Goal: Information Seeking & Learning: Find specific fact

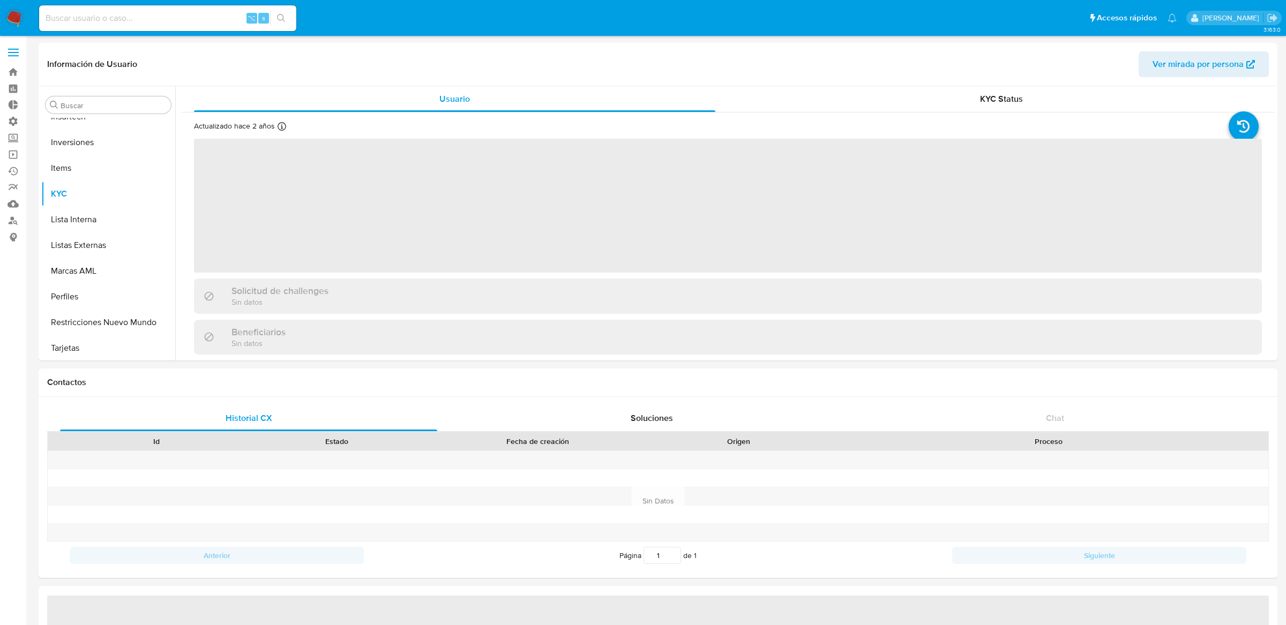
scroll to position [580, 0]
click at [202, 10] on div "⌥ s" at bounding box center [167, 18] width 257 height 26
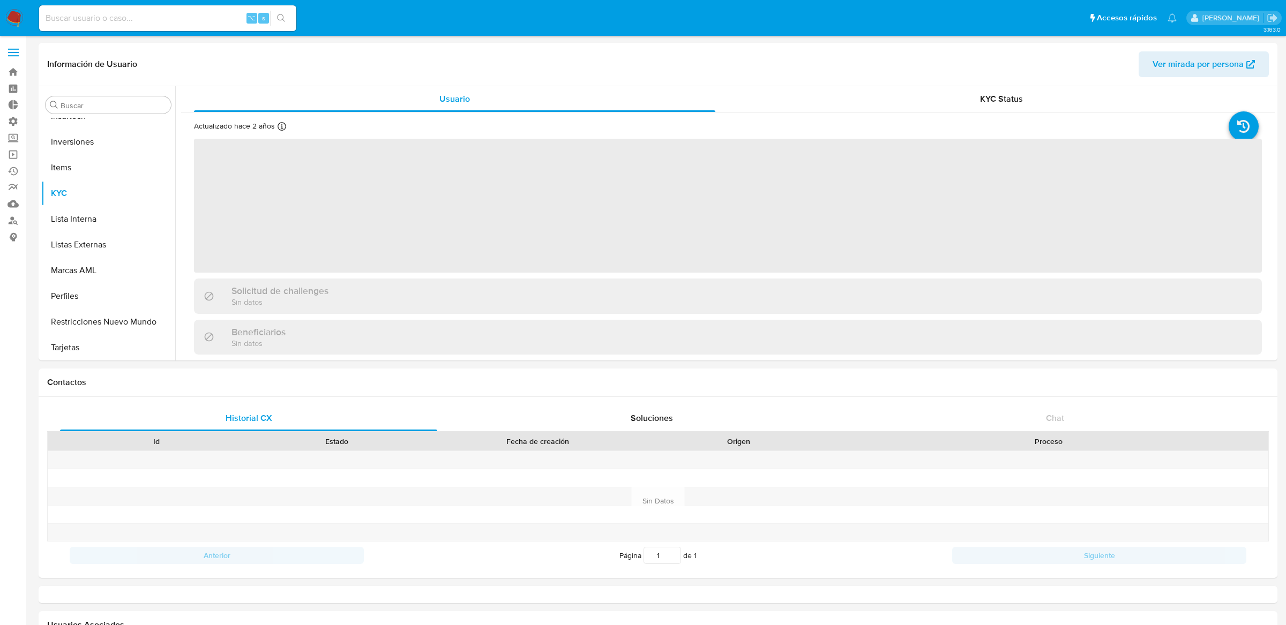
click at [198, 16] on input at bounding box center [167, 18] width 257 height 14
select select "10"
paste input "1050391902"
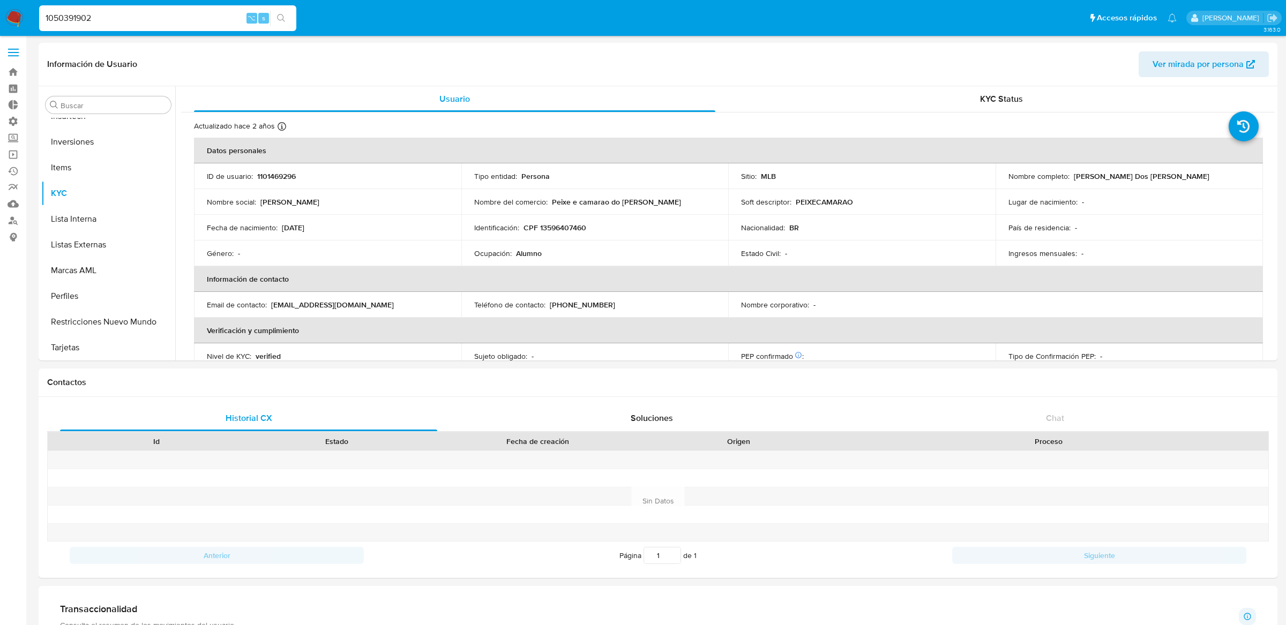
type input "1050391902"
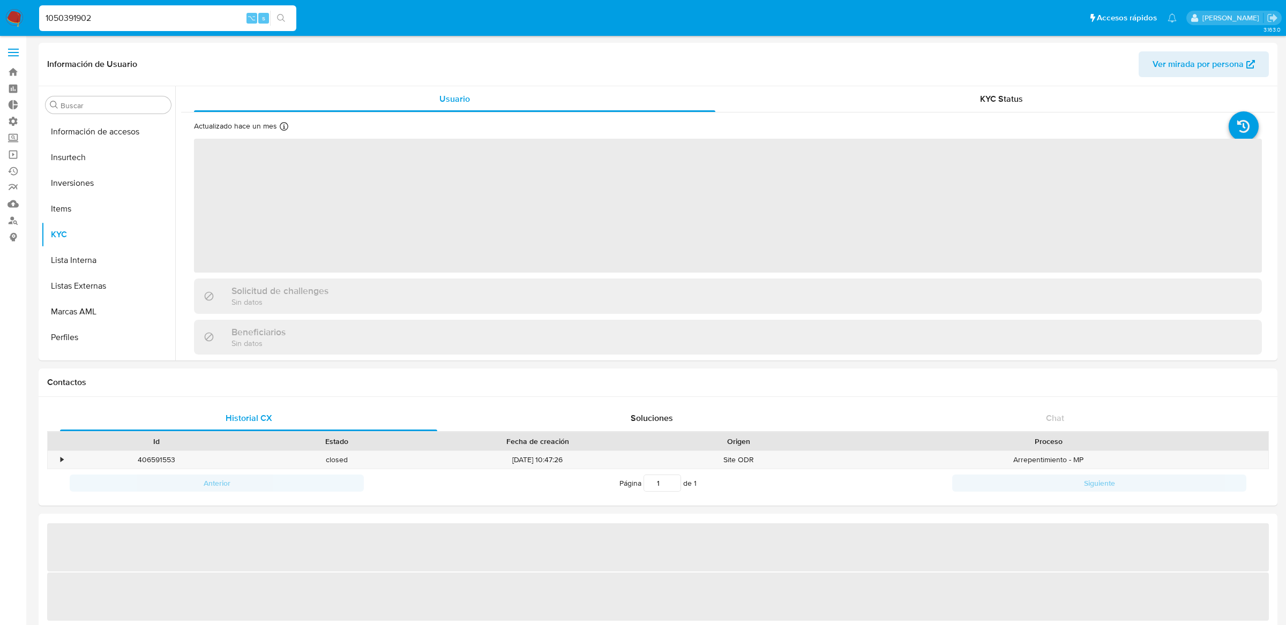
scroll to position [580, 0]
select select "10"
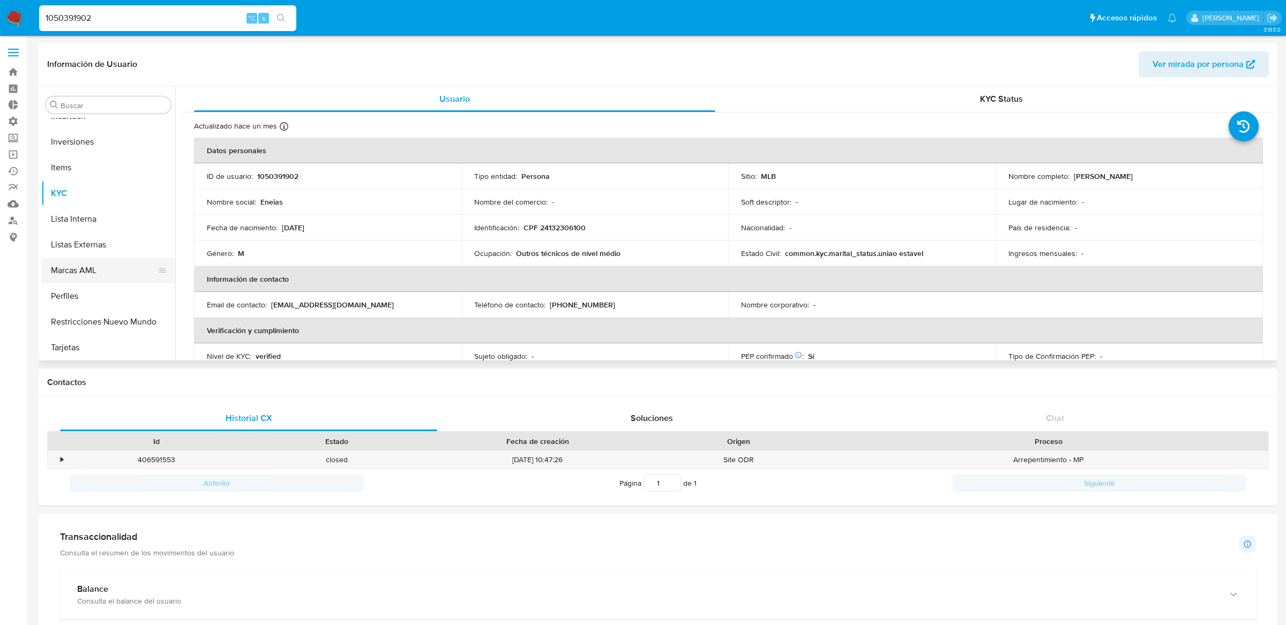
click at [89, 279] on button "Marcas AML" at bounding box center [103, 271] width 125 height 26
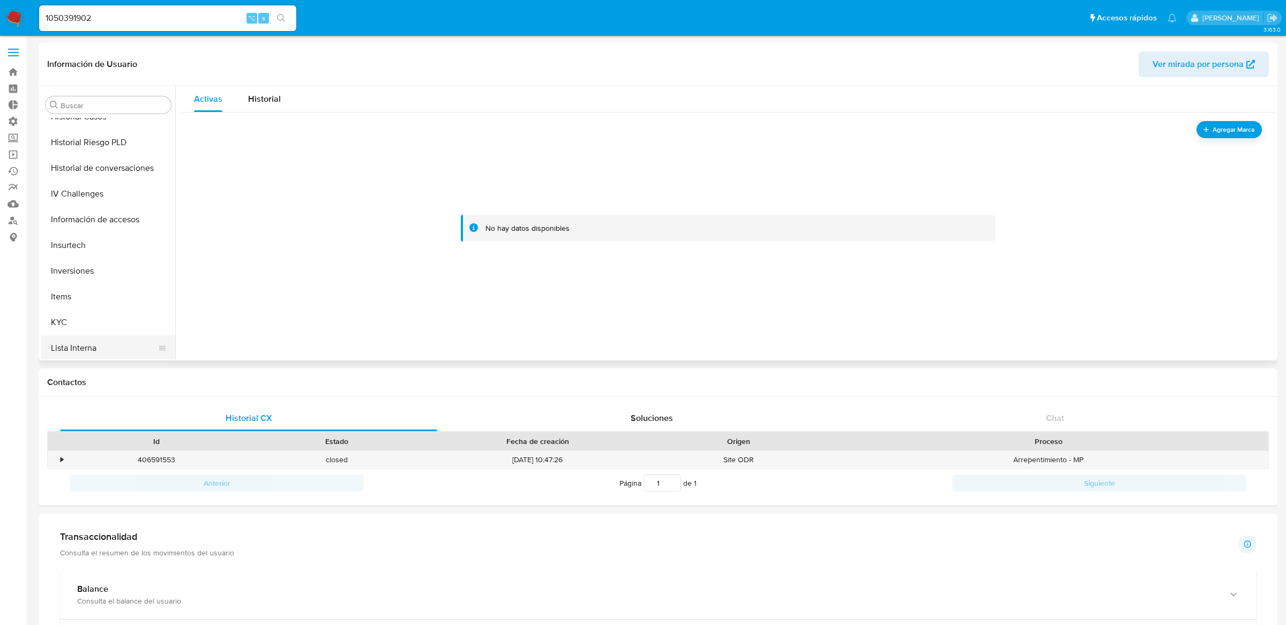
scroll to position [408, 0]
click at [102, 142] on button "General" at bounding box center [103, 135] width 125 height 26
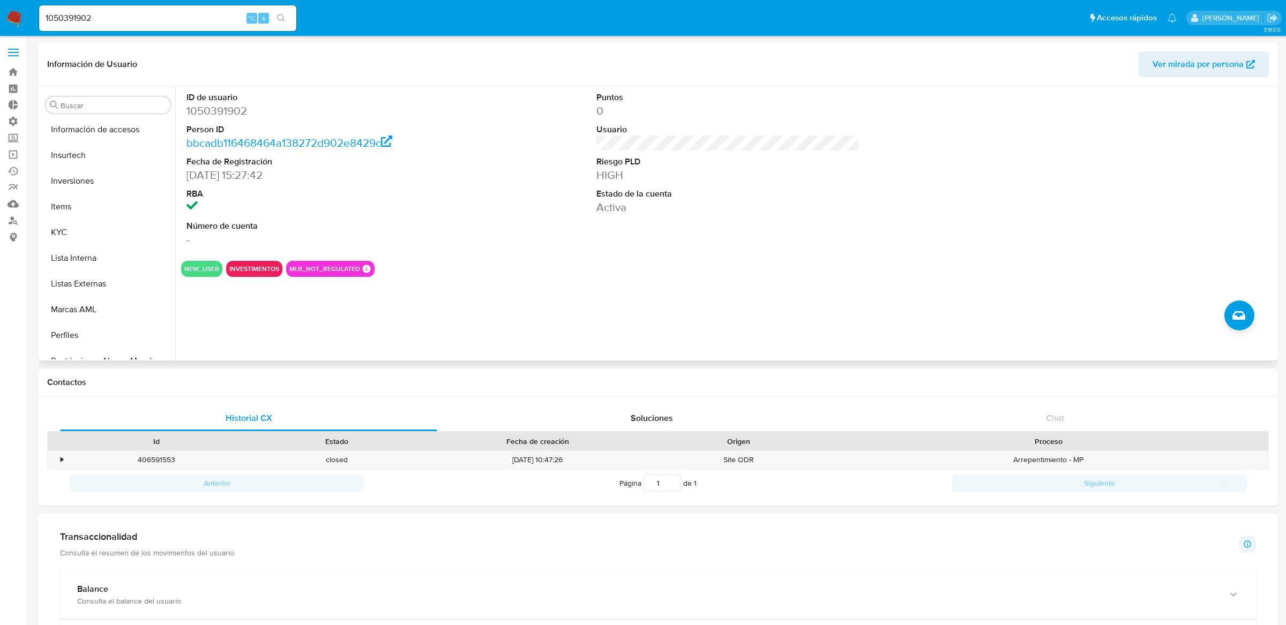
scroll to position [580, 0]
click at [125, 223] on button "Lista Interna" at bounding box center [103, 219] width 125 height 26
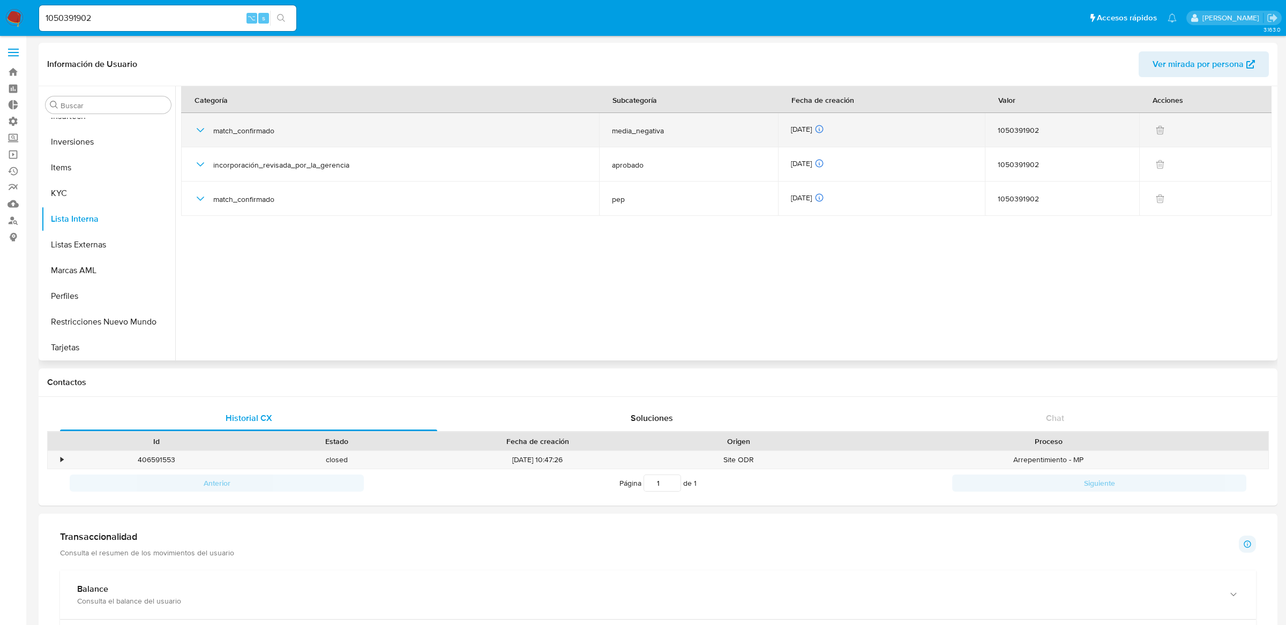
click at [192, 125] on td "match_confirmado" at bounding box center [390, 130] width 418 height 34
click at [194, 125] on icon "button" at bounding box center [200, 130] width 13 height 13
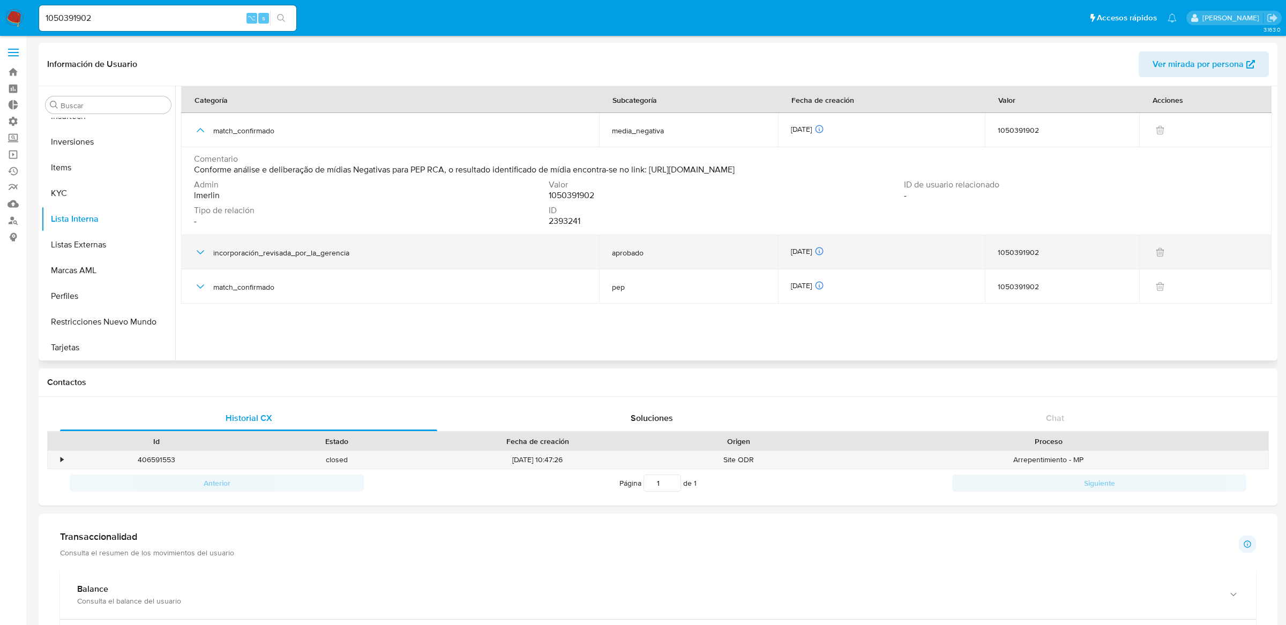
click at [198, 253] on icon "button" at bounding box center [200, 252] width 13 height 13
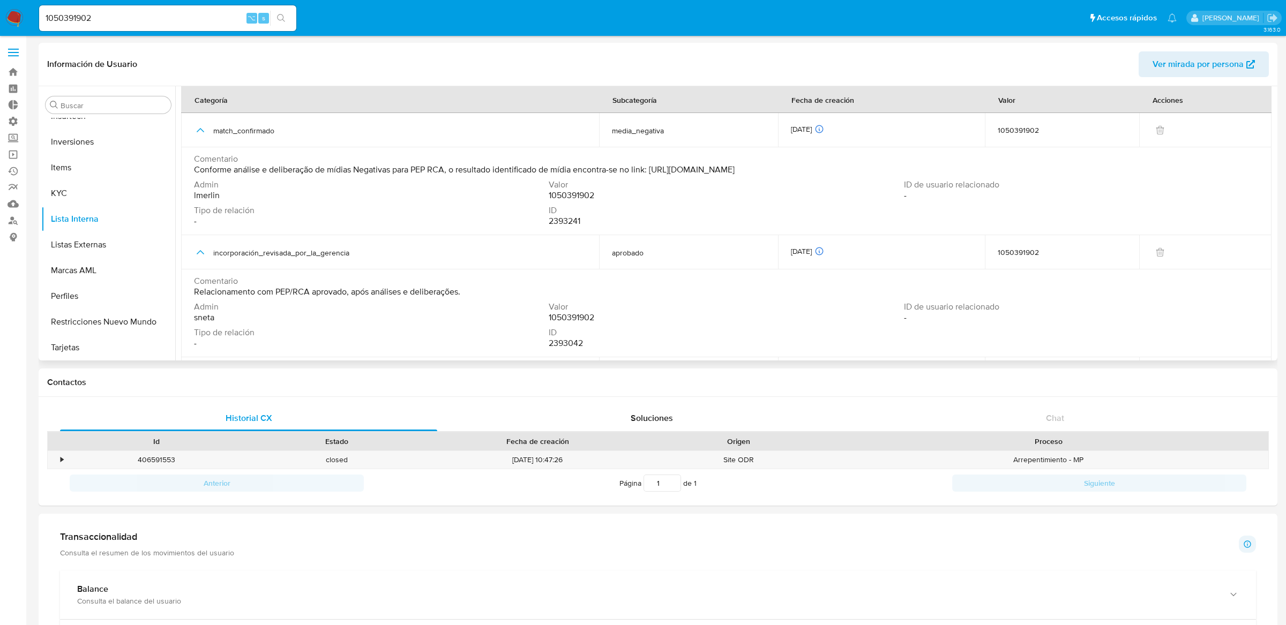
scroll to position [31, 0]
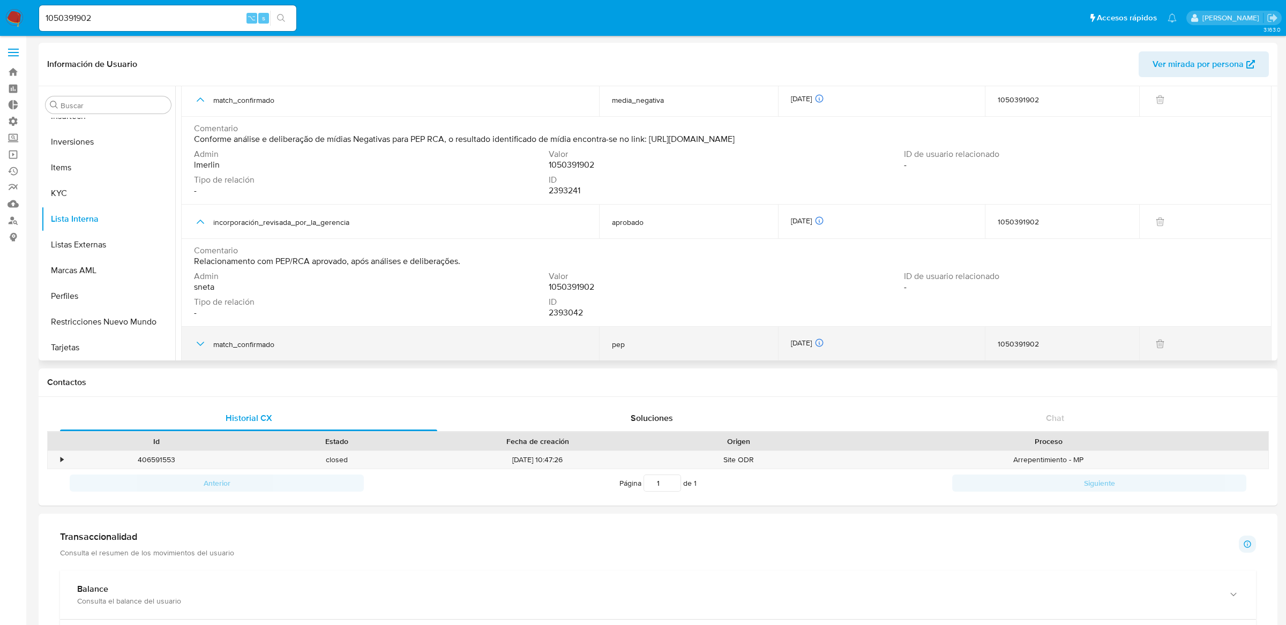
click at [199, 336] on div "match_confirmado" at bounding box center [390, 344] width 392 height 34
click at [199, 340] on icon "button" at bounding box center [200, 344] width 13 height 13
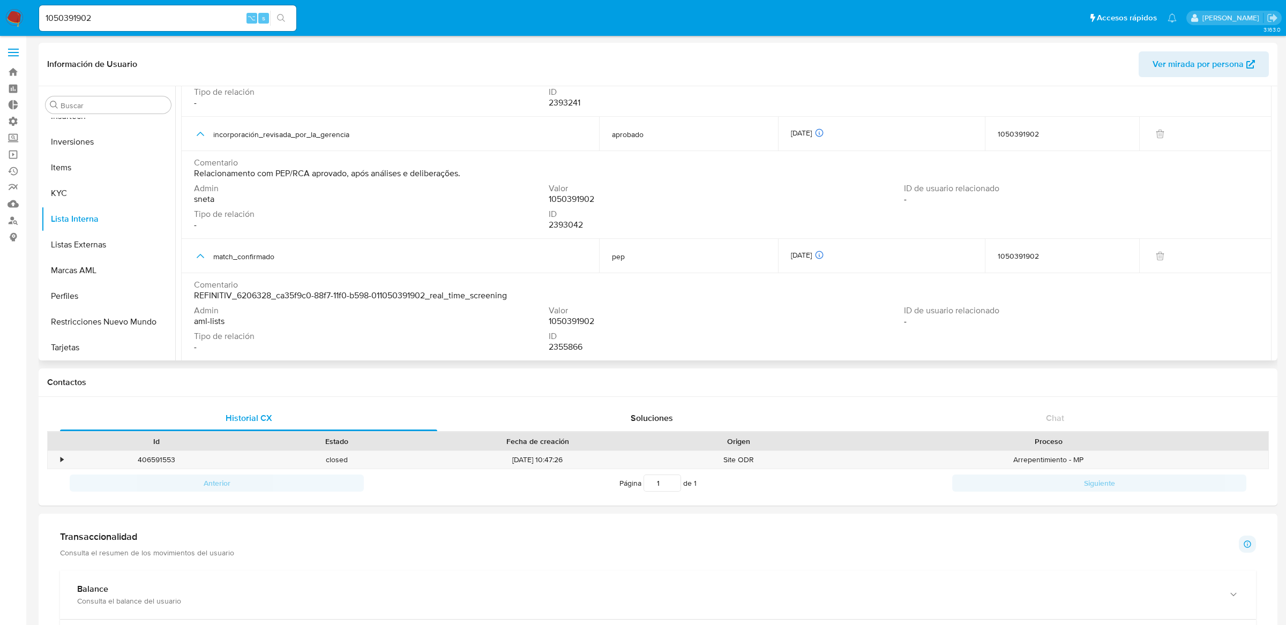
scroll to position [0, 0]
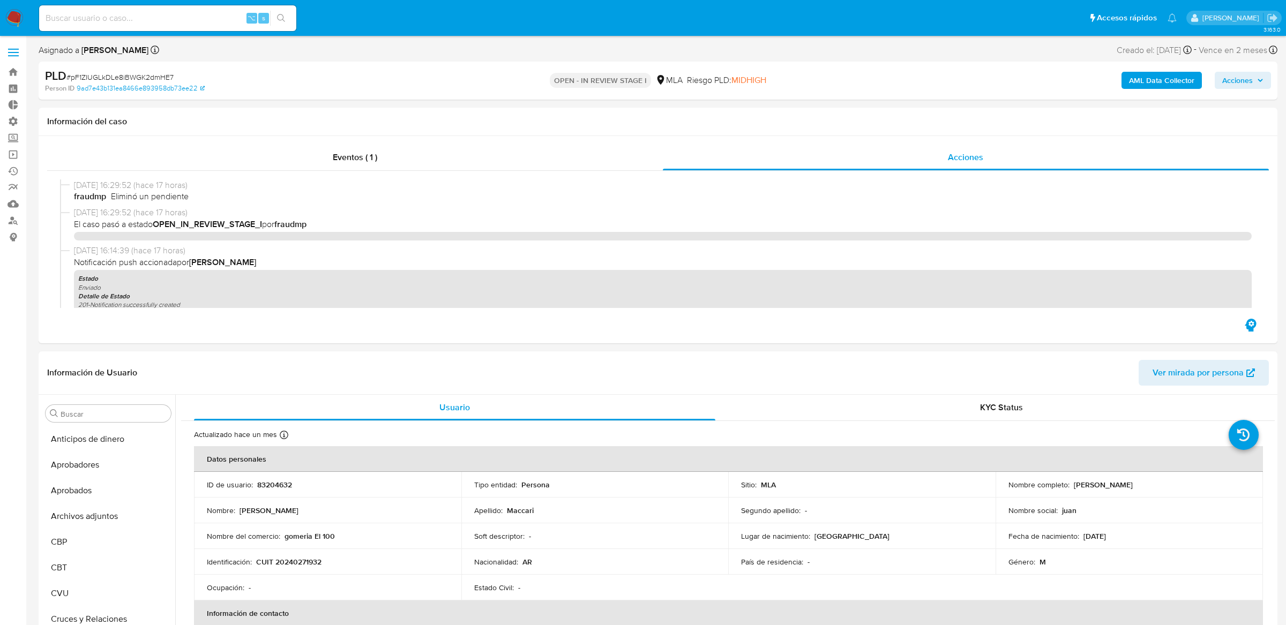
select select "10"
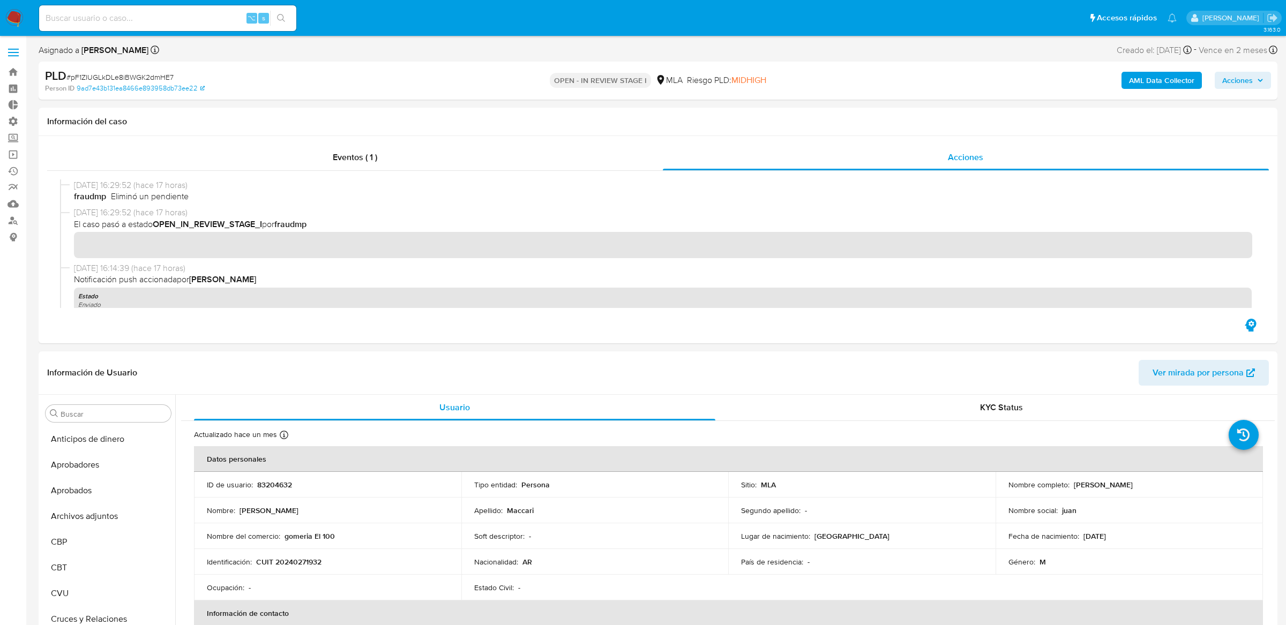
scroll to position [580, 0]
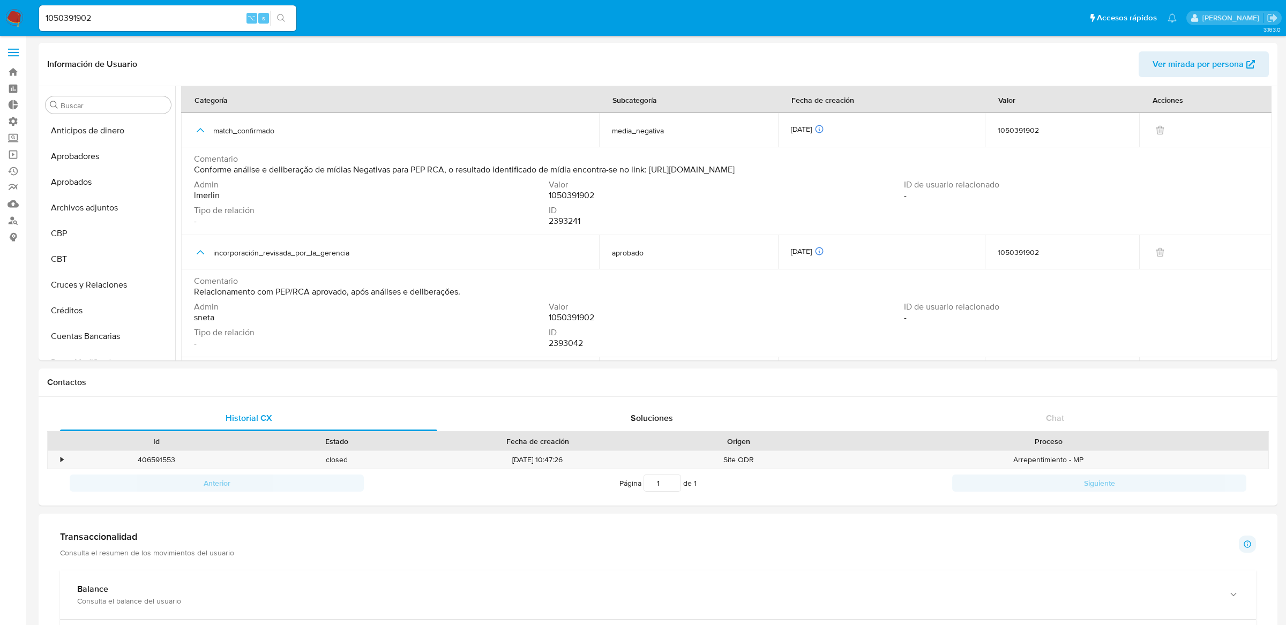
select select "10"
click at [185, 12] on input "1050391902" at bounding box center [167, 18] width 257 height 14
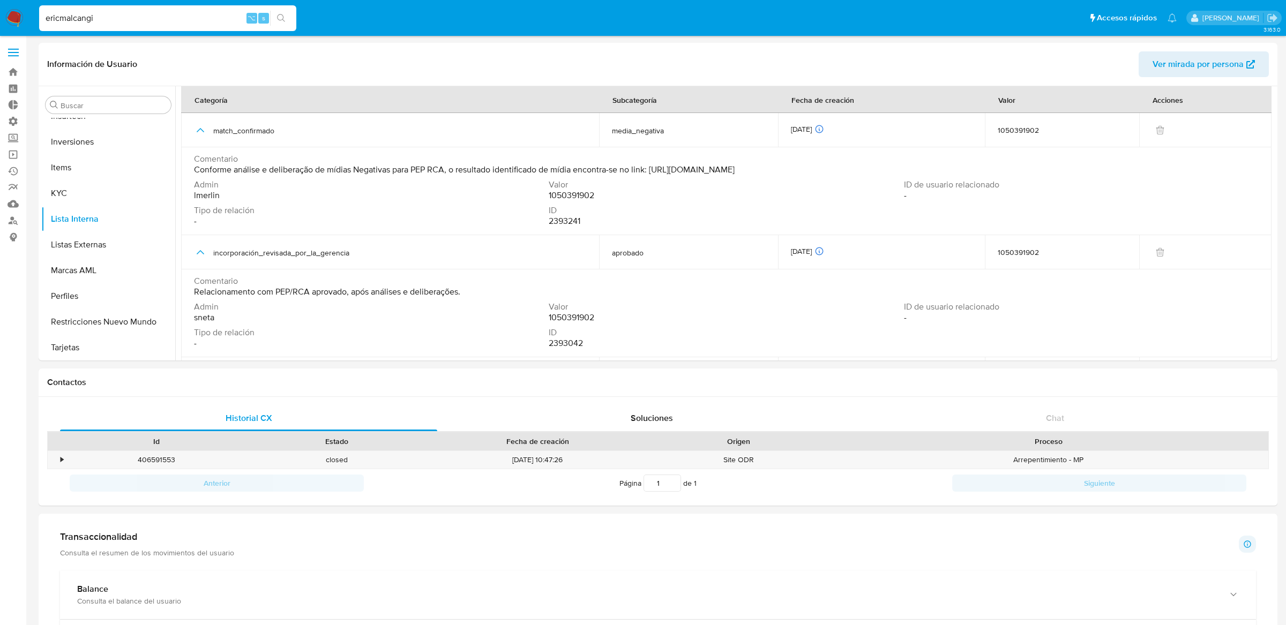
type input "ericmalcangi"
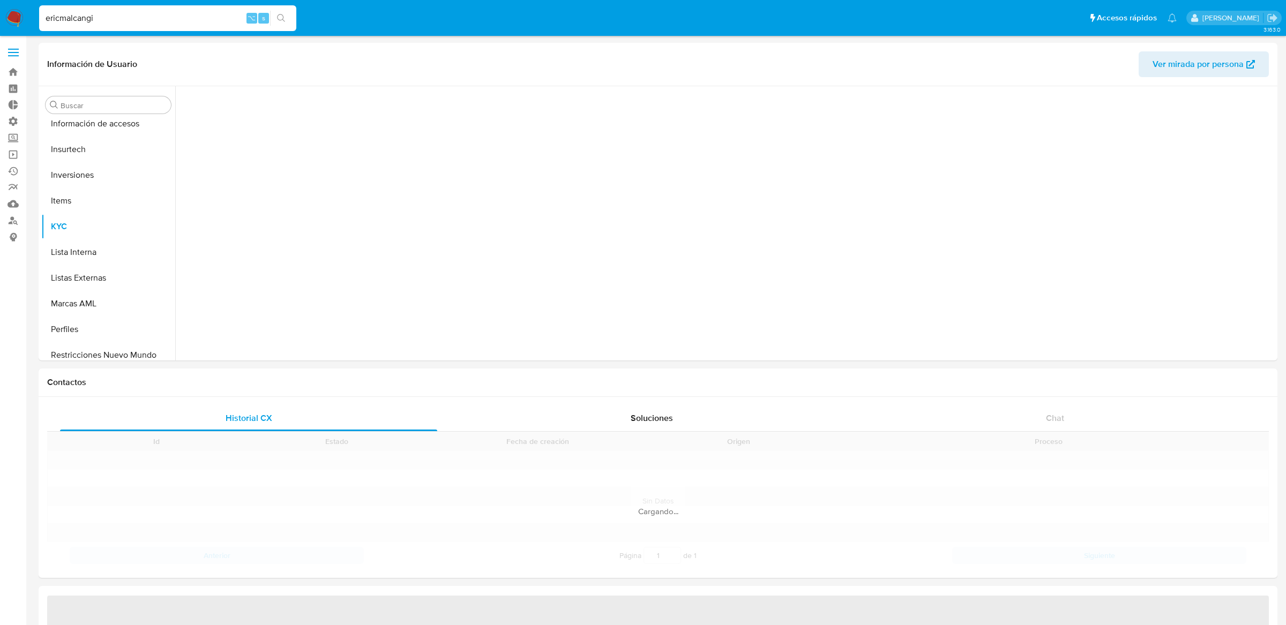
scroll to position [580, 0]
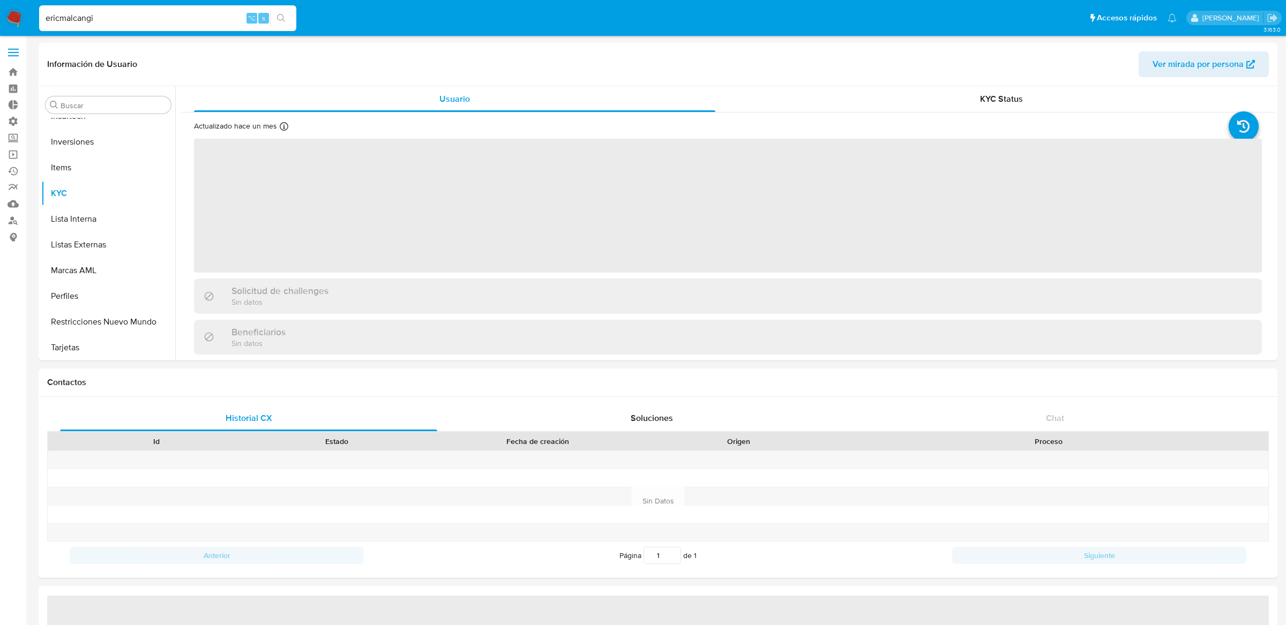
select select "10"
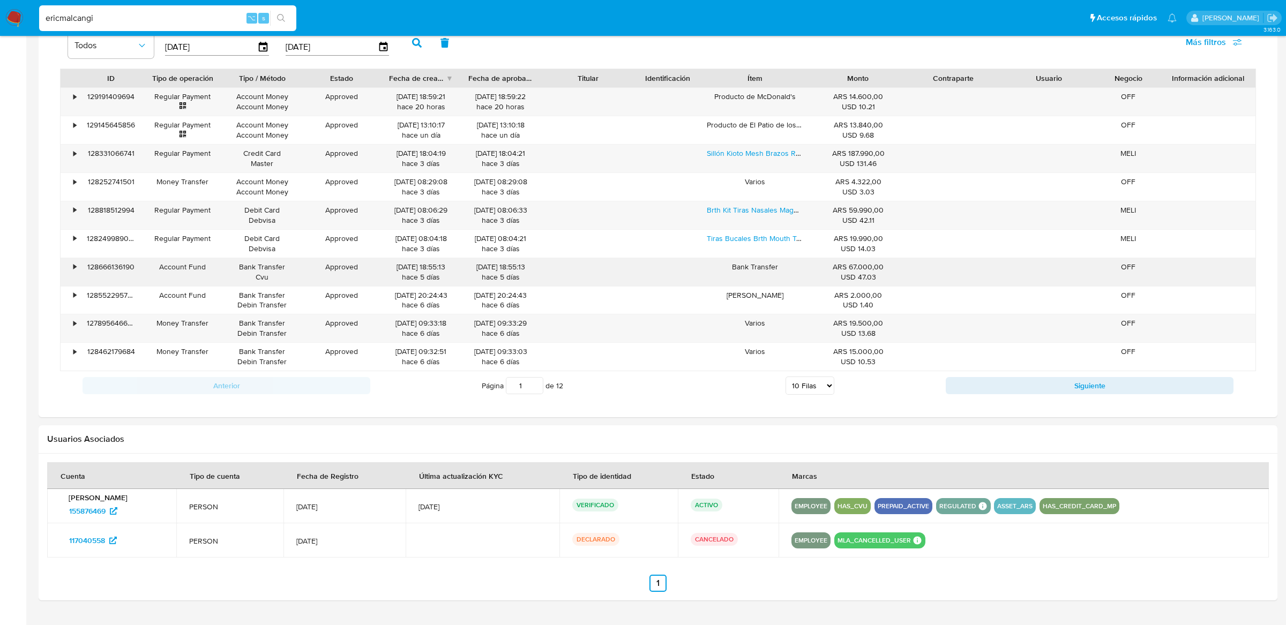
scroll to position [807, 0]
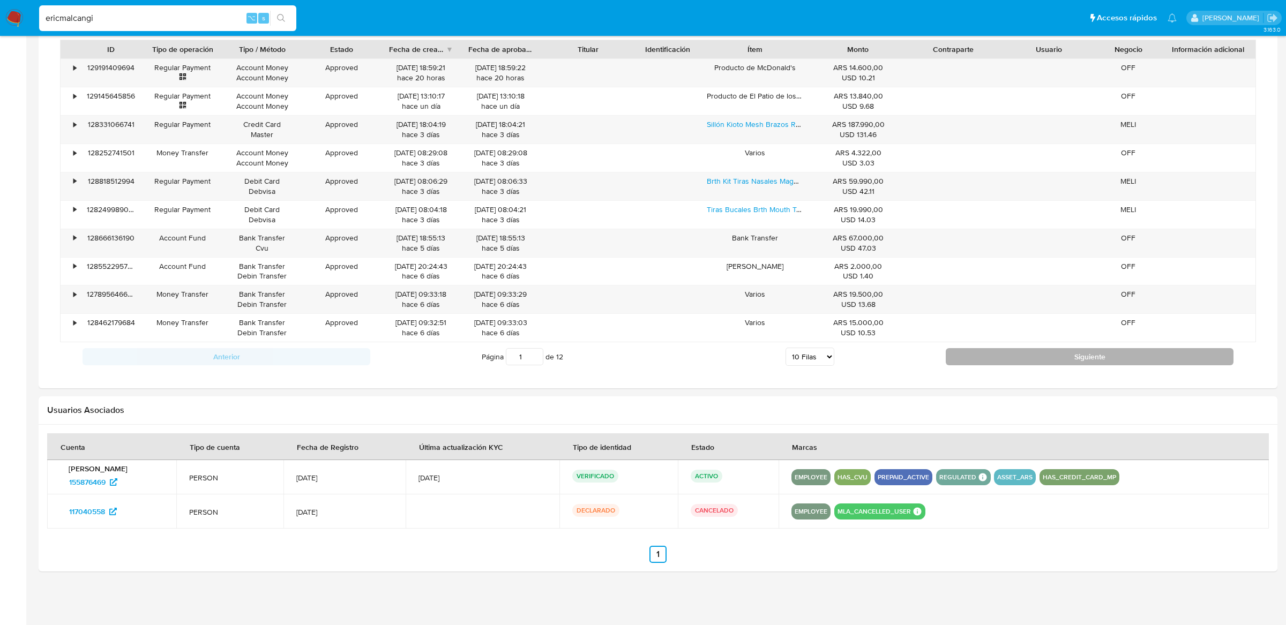
click at [1082, 362] on button "Siguiente" at bounding box center [1090, 356] width 288 height 17
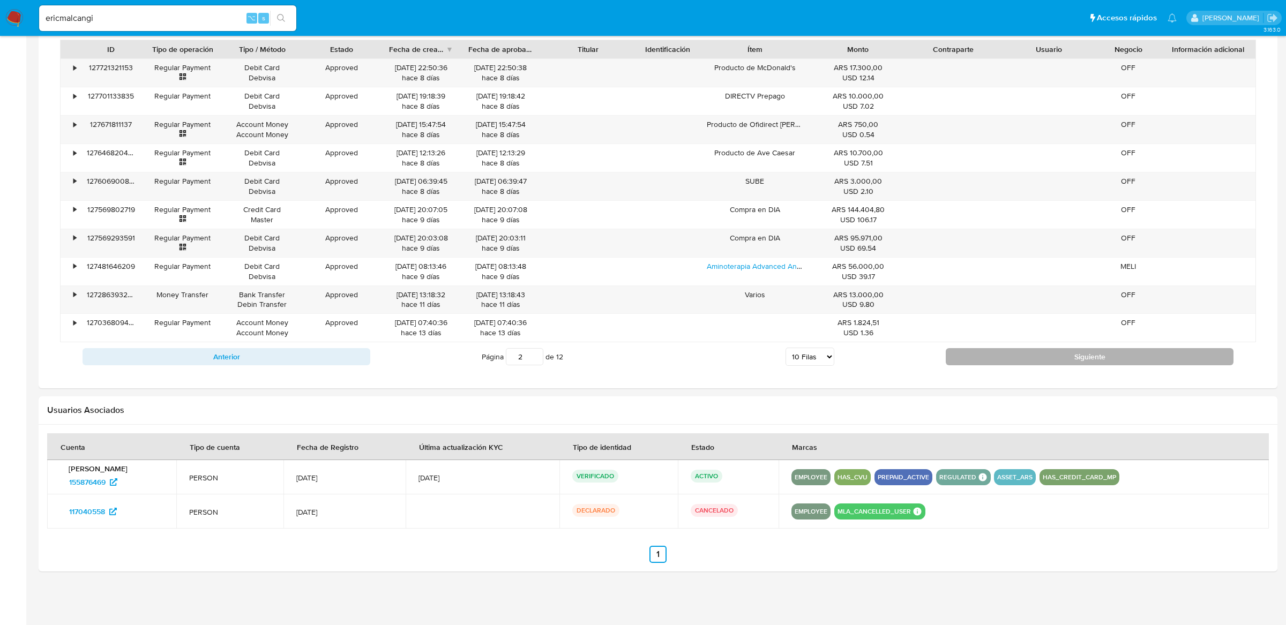
click at [986, 363] on button "Siguiente" at bounding box center [1090, 356] width 288 height 17
type input "4"
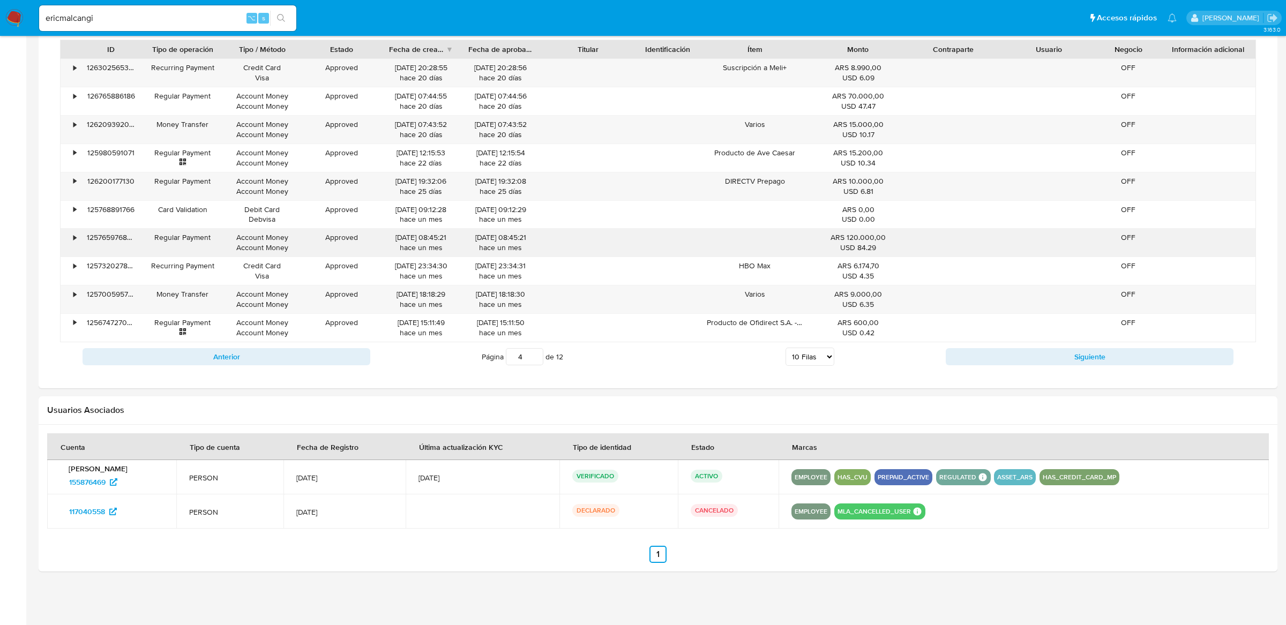
scroll to position [804, 0]
click at [199, 16] on input "ericmalcangi" at bounding box center [167, 18] width 257 height 14
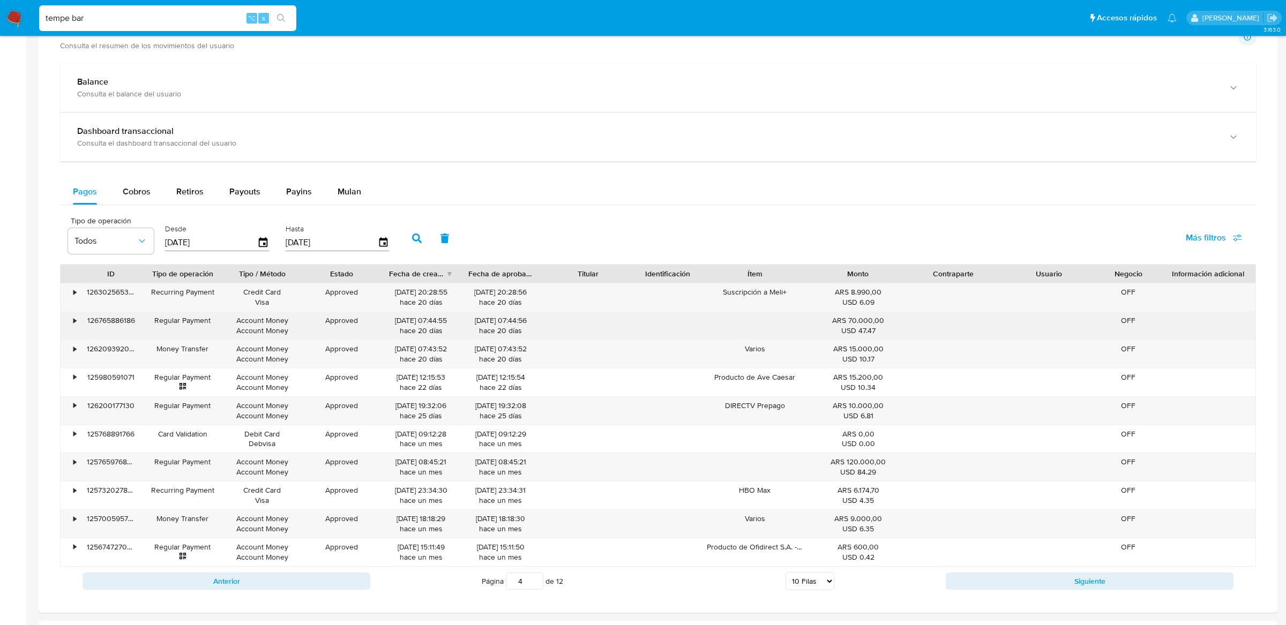
scroll to position [532, 0]
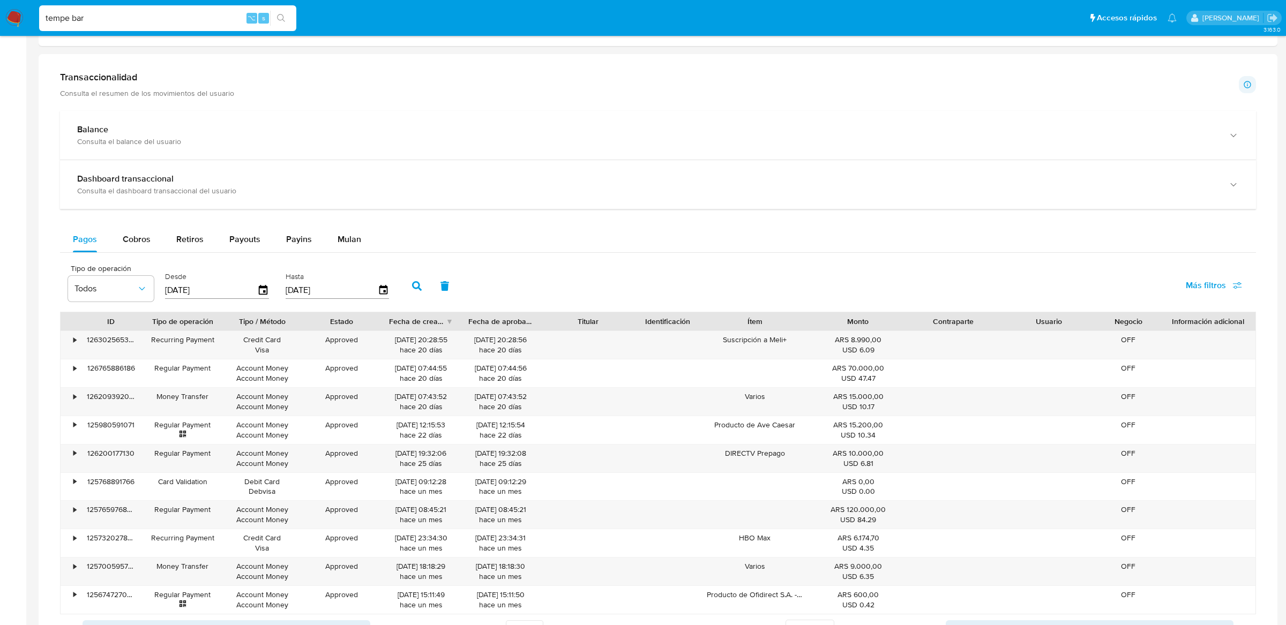
click at [188, 21] on input "tempe bar" at bounding box center [167, 18] width 257 height 14
paste input "6591736"
click at [188, 21] on input "tempe 6591736" at bounding box center [167, 18] width 257 height 14
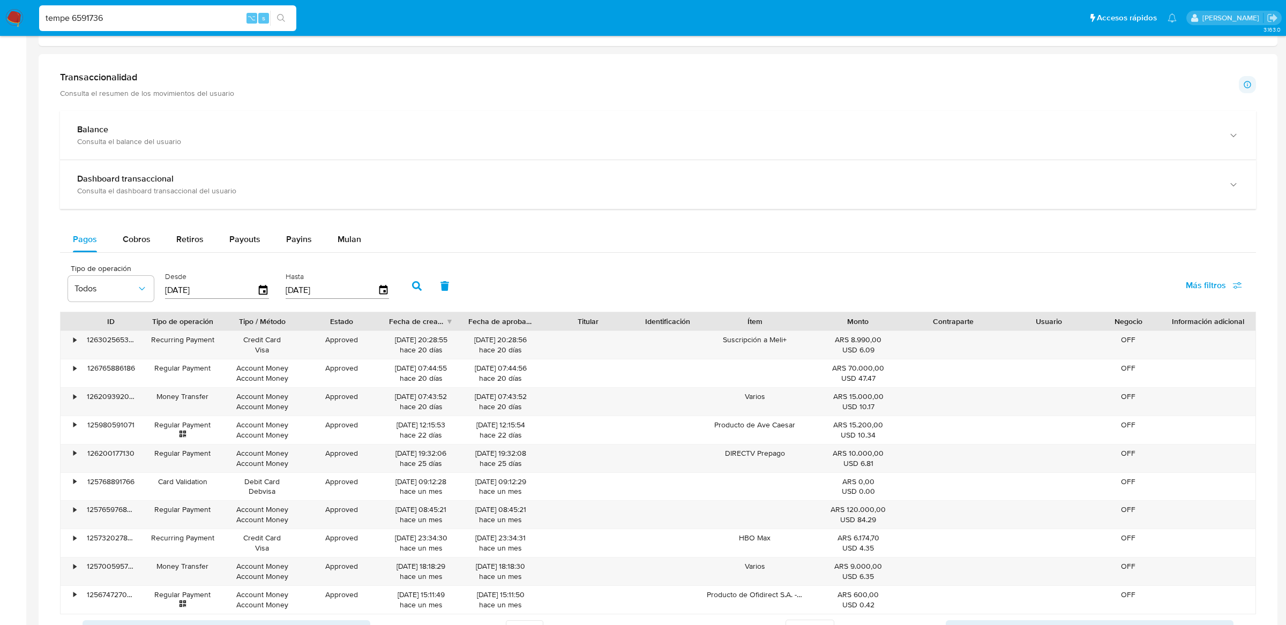
click at [188, 21] on input "tempe 6591736" at bounding box center [167, 18] width 257 height 14
paste input
type input "6591736"
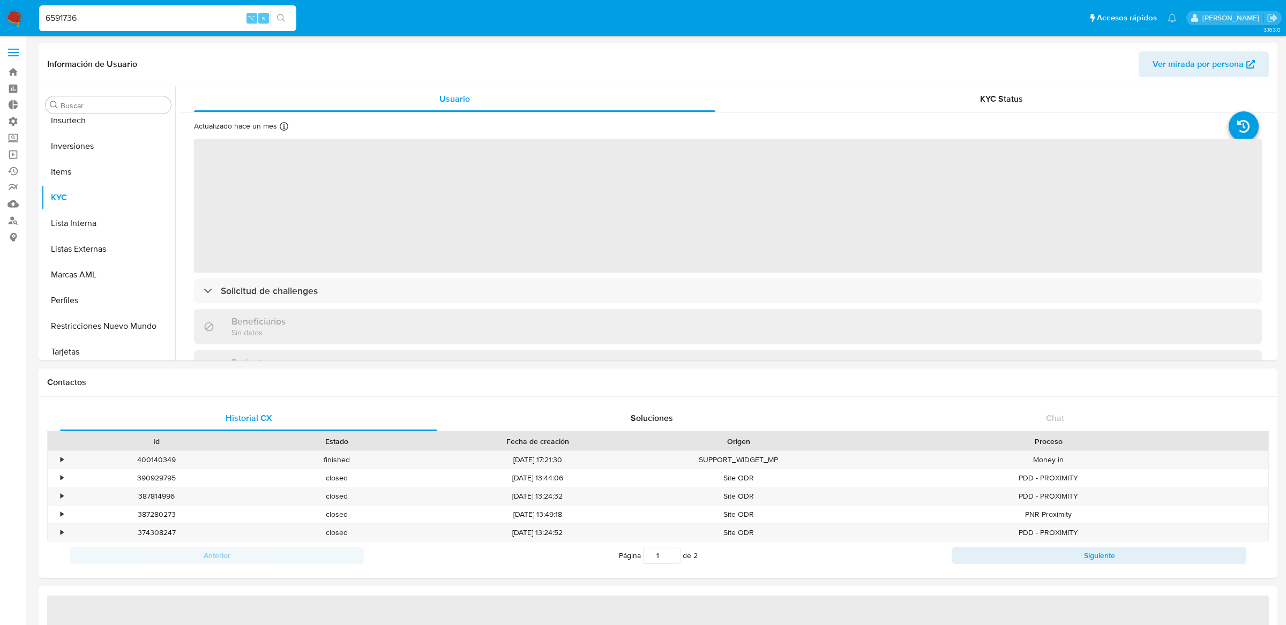
scroll to position [580, 0]
select select "10"
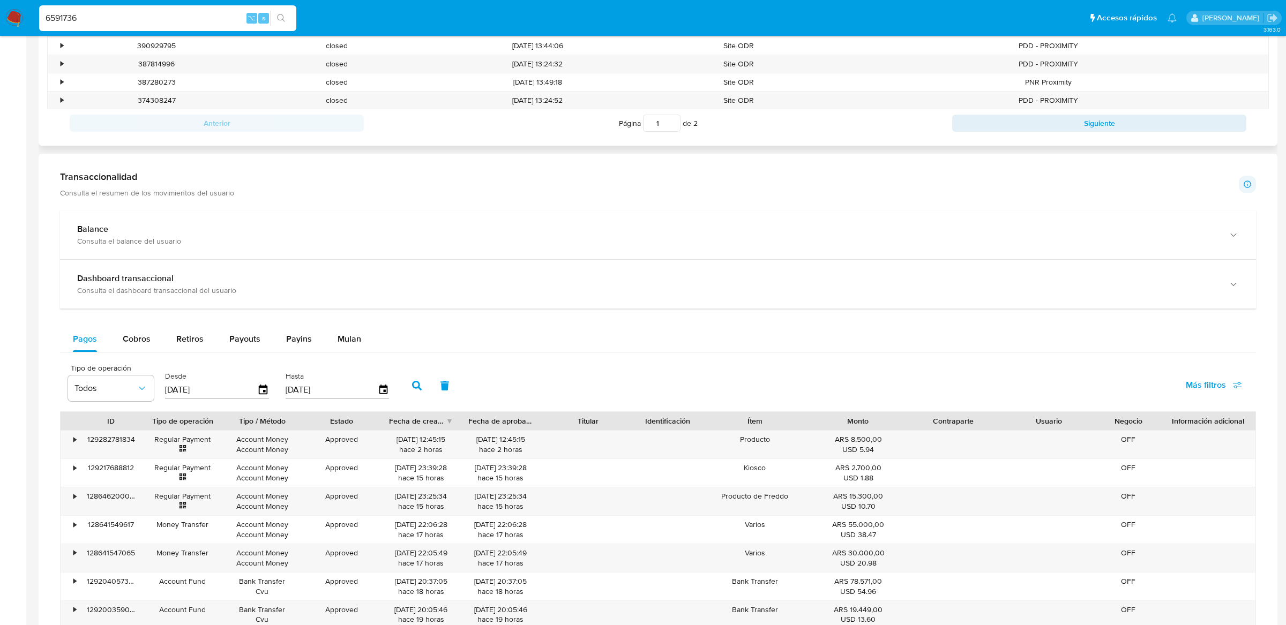
scroll to position [640, 0]
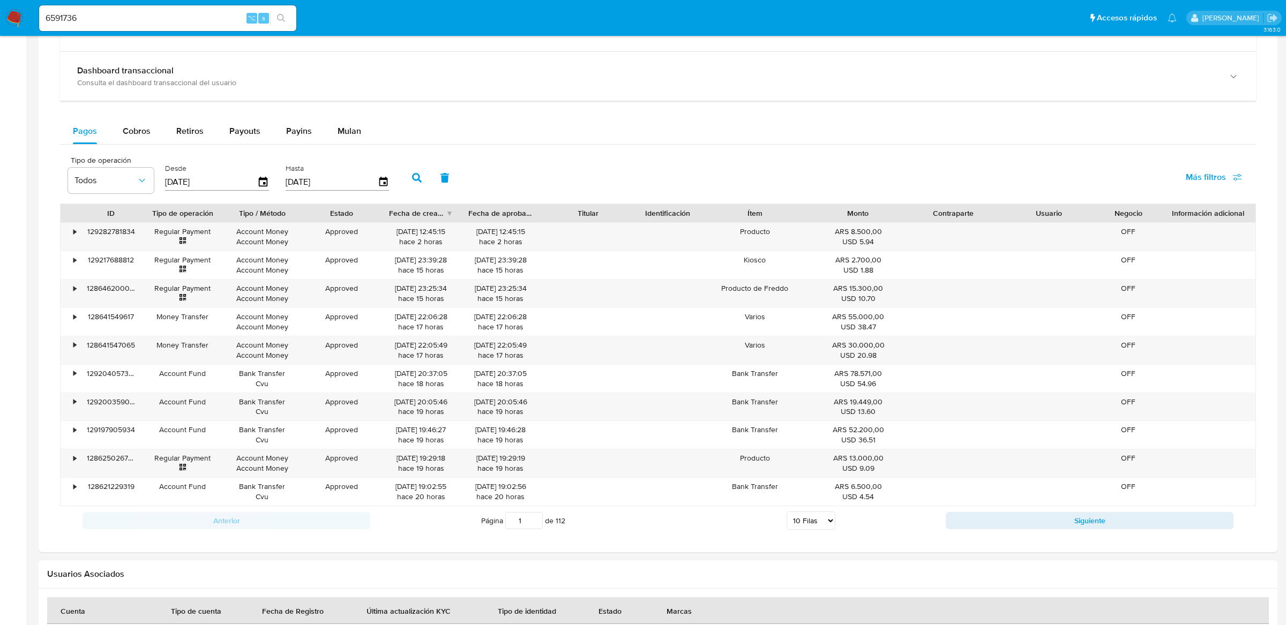
click at [1190, 185] on span "Más filtros" at bounding box center [1206, 178] width 40 height 26
click at [1120, 278] on span "Id del pago" at bounding box center [1124, 280] width 42 height 11
click at [1097, 278] on input "Id del pago" at bounding box center [1092, 280] width 9 height 9
checkbox input "true"
click at [439, 168] on div "Id del pago" at bounding box center [455, 177] width 105 height 38
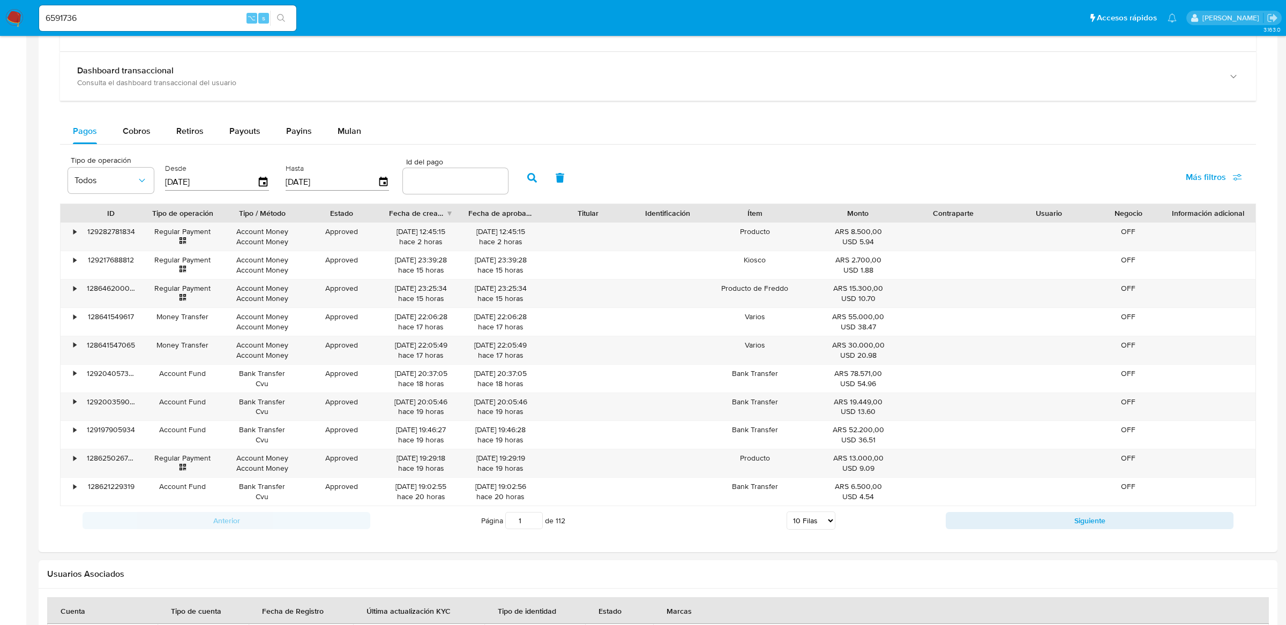
click at [439, 184] on input "number" at bounding box center [455, 181] width 105 height 14
paste input "118800186239"
type input "118800186239"
click at [527, 180] on icon "button" at bounding box center [532, 178] width 10 height 10
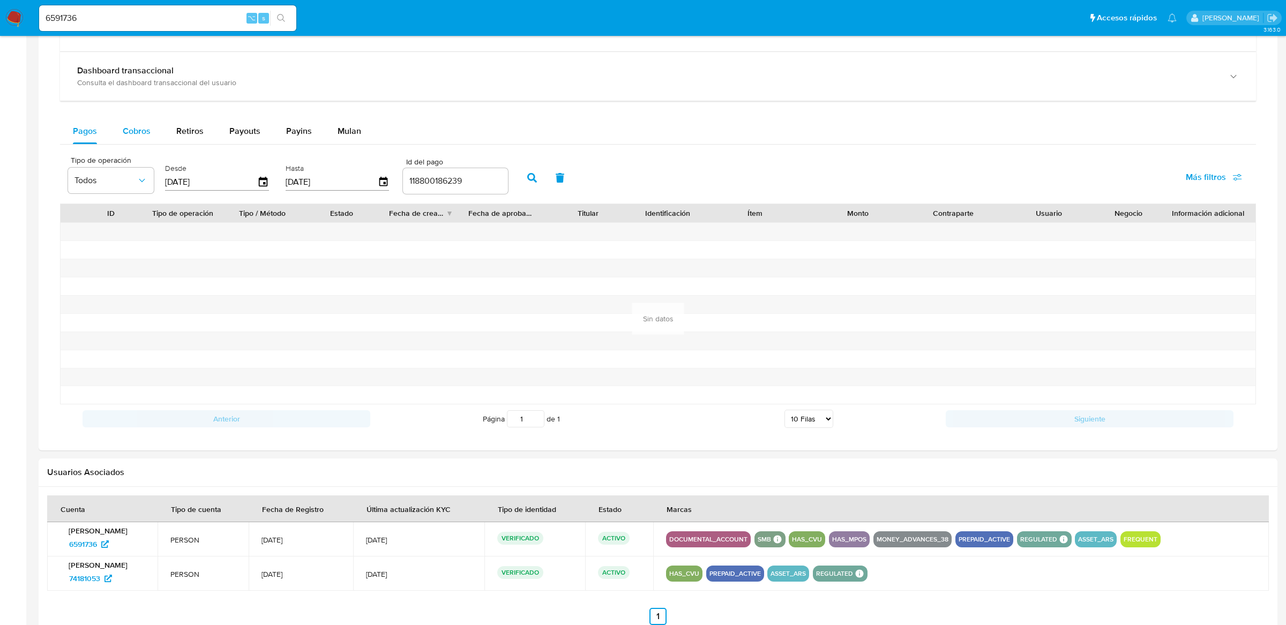
click at [138, 124] on div "Cobros" at bounding box center [137, 131] width 28 height 26
select select "10"
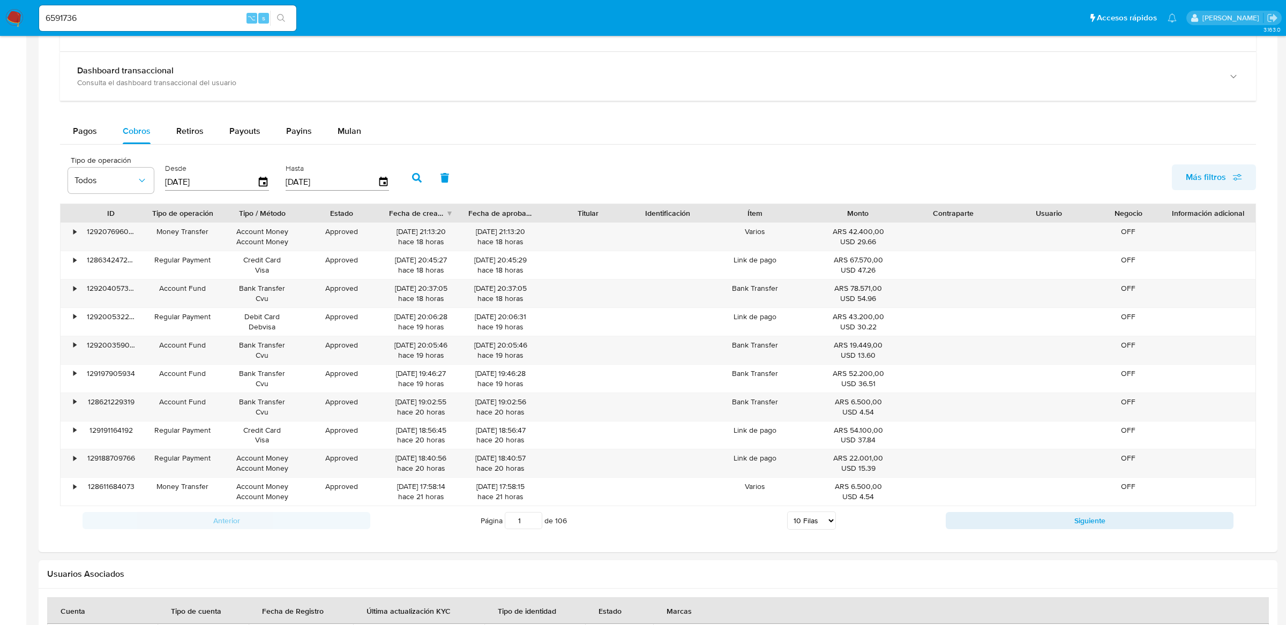
click at [1214, 178] on span "Más filtros" at bounding box center [1206, 178] width 40 height 26
click at [1138, 281] on span "Id del pago" at bounding box center [1124, 280] width 42 height 11
click at [1097, 281] on input "Id del pago" at bounding box center [1092, 280] width 9 height 9
checkbox input "true"
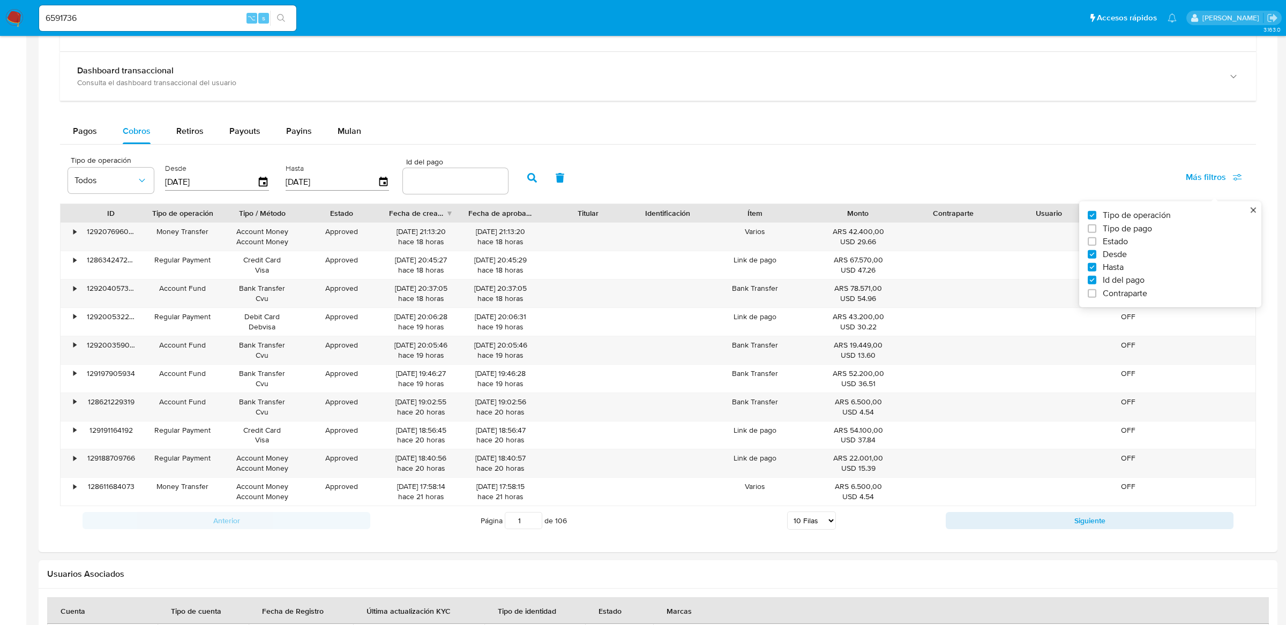
click at [445, 181] on input "number" at bounding box center [455, 181] width 105 height 14
paste input "118800186239"
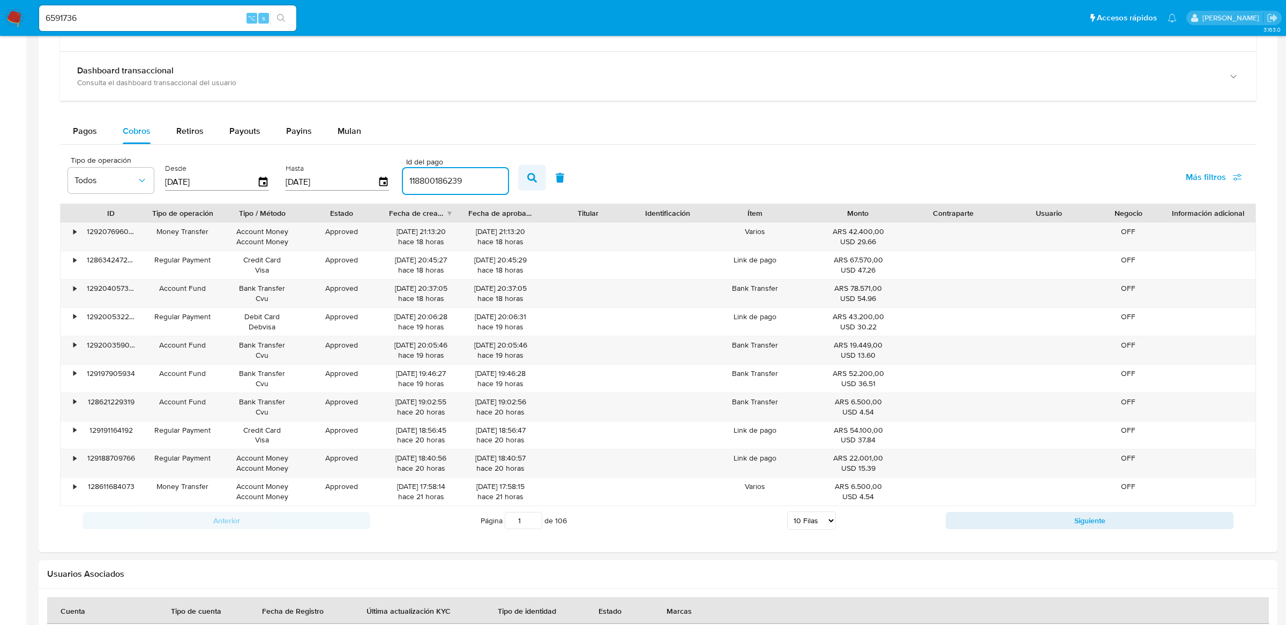
type input "118800186239"
click at [518, 181] on button "button" at bounding box center [532, 178] width 28 height 26
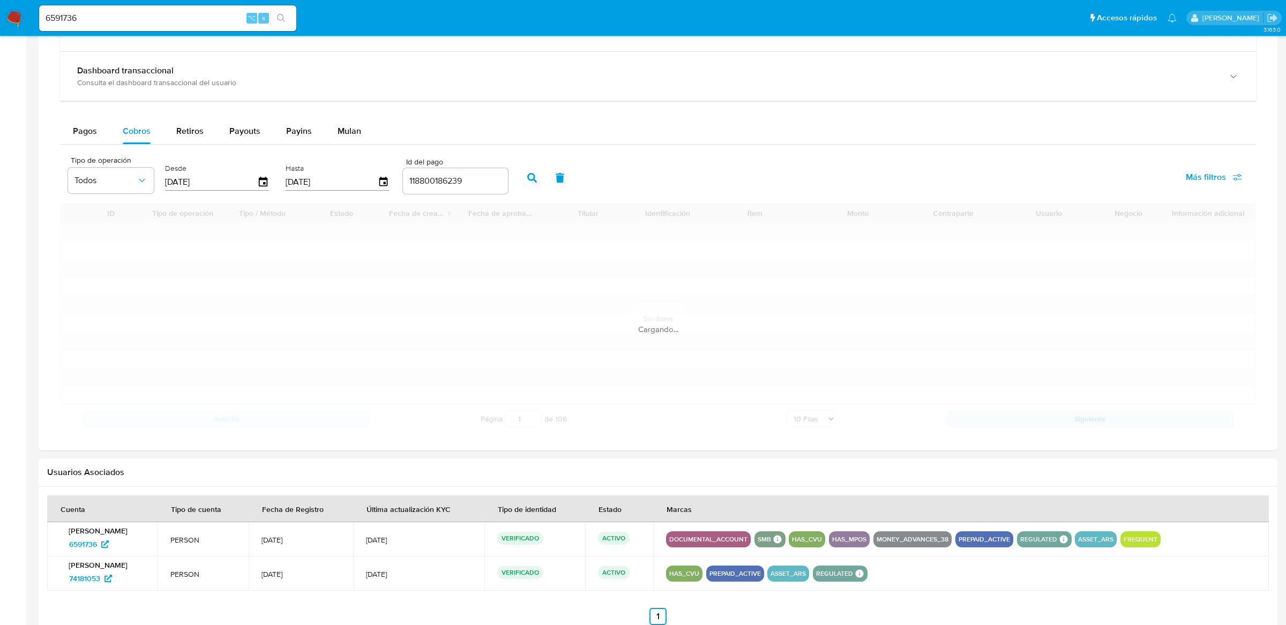
scroll to position [550, 0]
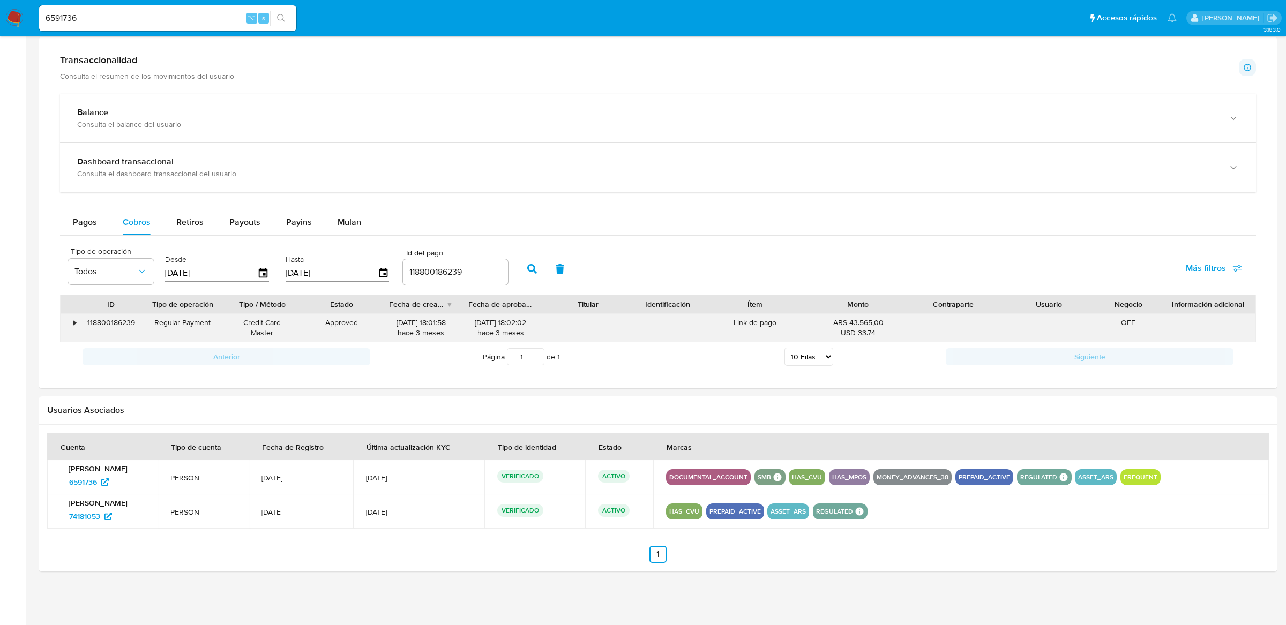
click at [69, 320] on div "•" at bounding box center [70, 328] width 19 height 28
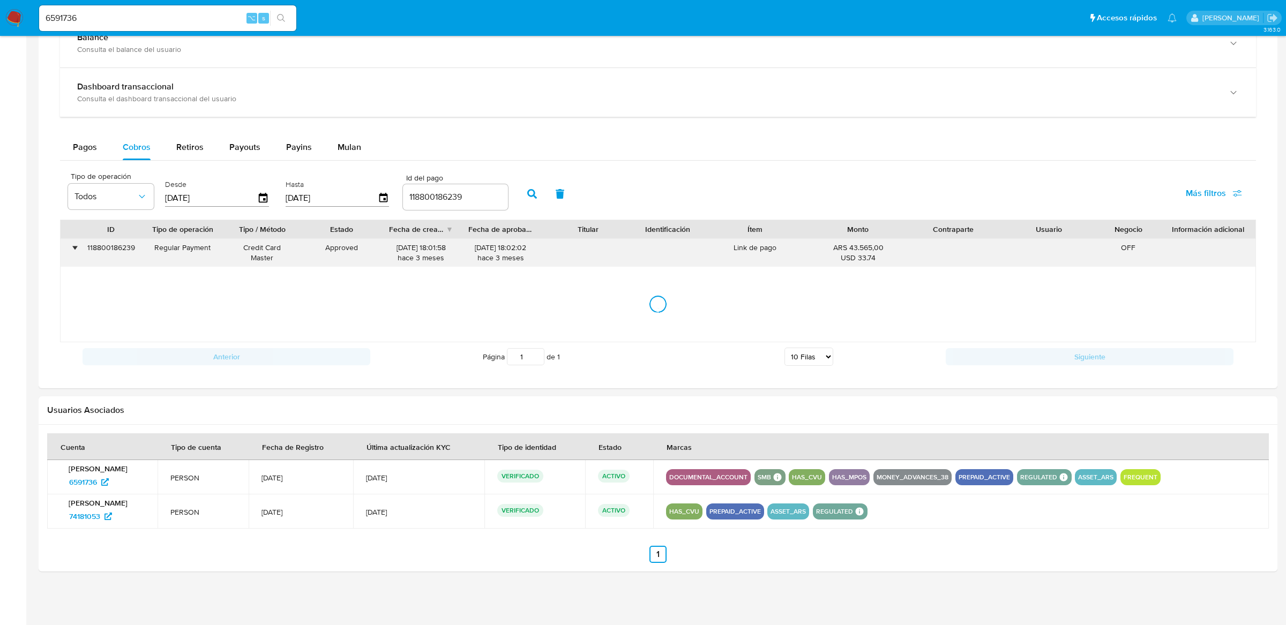
scroll to position [640, 0]
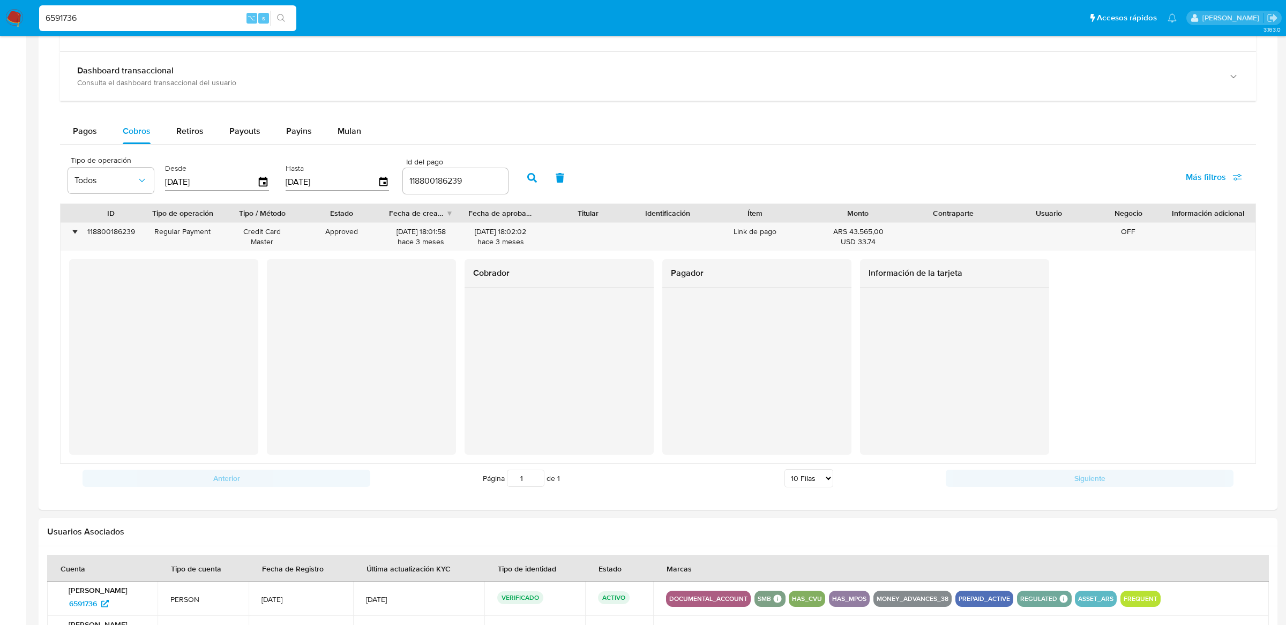
click at [154, 17] on input "6591736" at bounding box center [167, 18] width 257 height 14
type input "ERICMALCANGI"
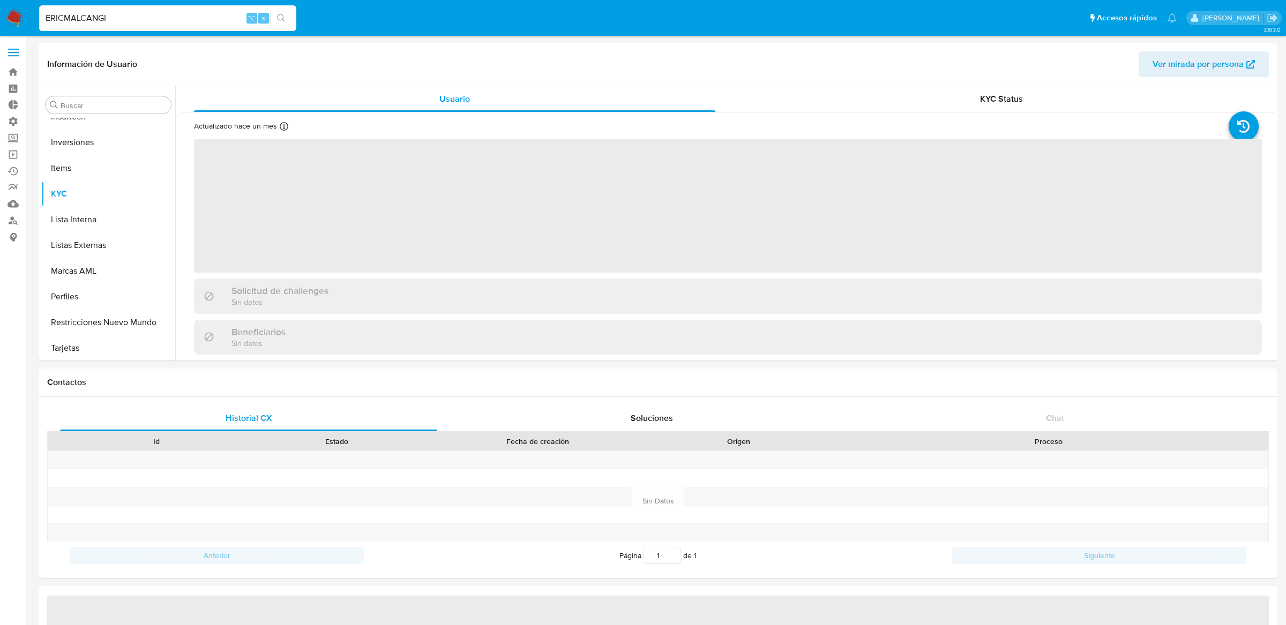
scroll to position [580, 0]
select select "10"
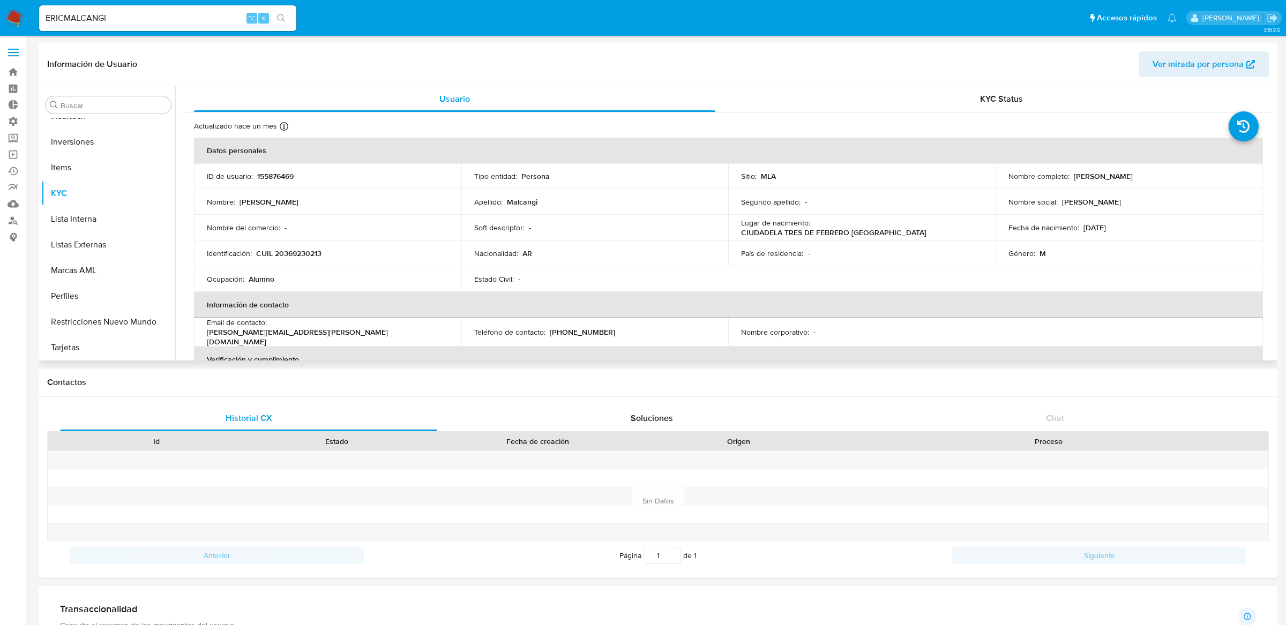
click at [261, 175] on p "155876469" at bounding box center [275, 177] width 36 height 10
click at [260, 175] on p "155876469" at bounding box center [275, 177] width 36 height 10
copy p "155876469"
click at [92, 12] on input "ERICMALCANGI" at bounding box center [167, 18] width 257 height 14
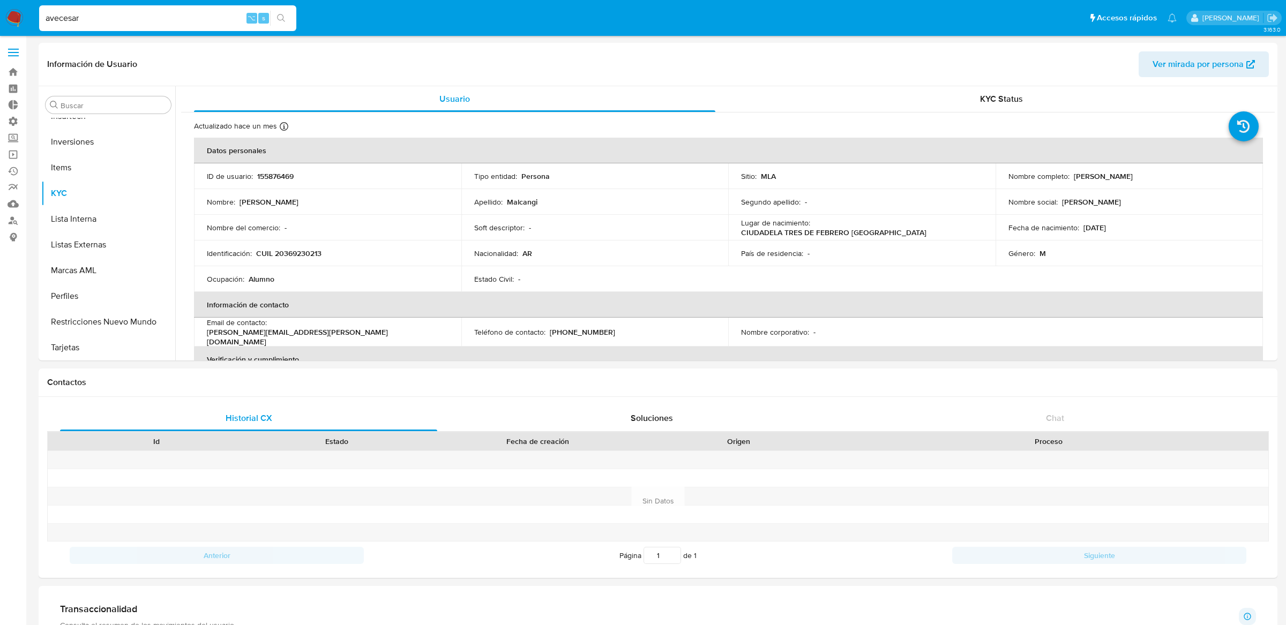
type input "avecesar"
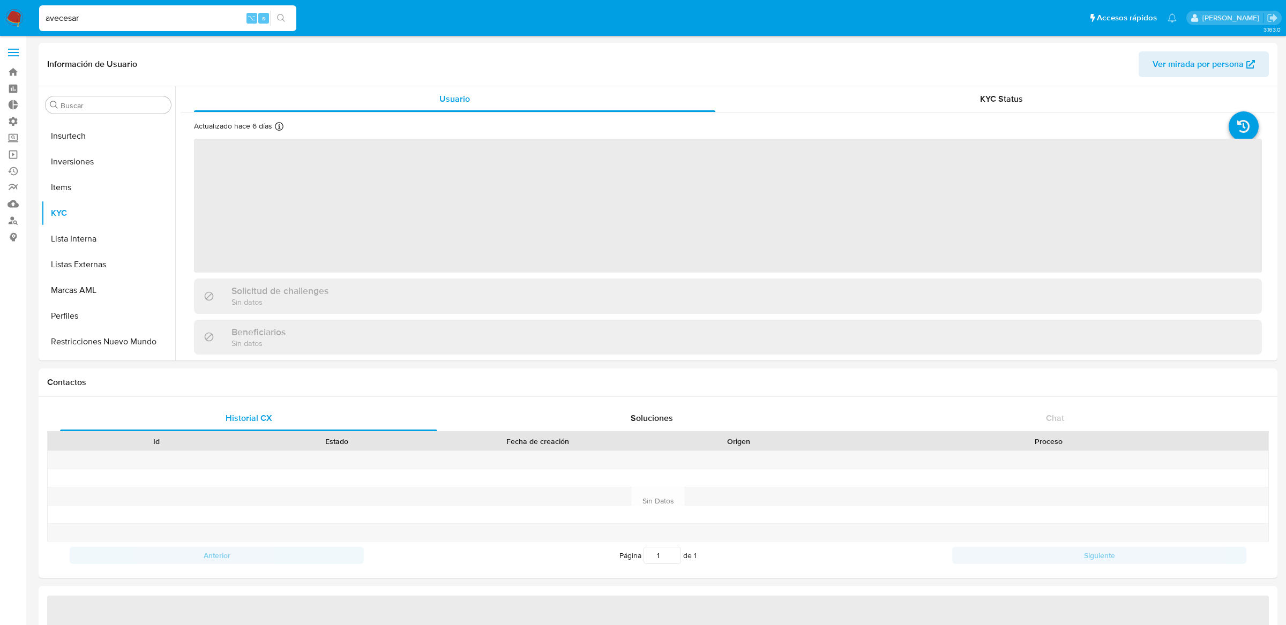
scroll to position [580, 0]
select select "10"
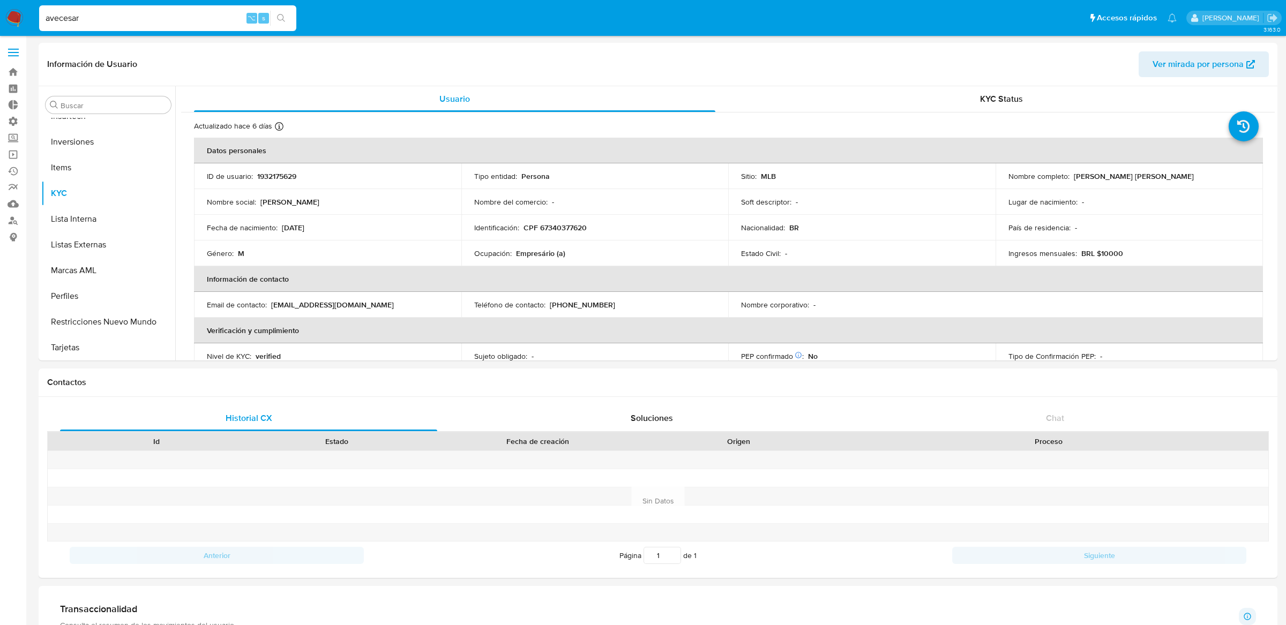
click at [168, 4] on div "avecesar ⌥ s" at bounding box center [167, 18] width 257 height 30
click at [168, 19] on input "avecesar" at bounding box center [167, 18] width 257 height 14
paste input "147688640"
type input "147688640"
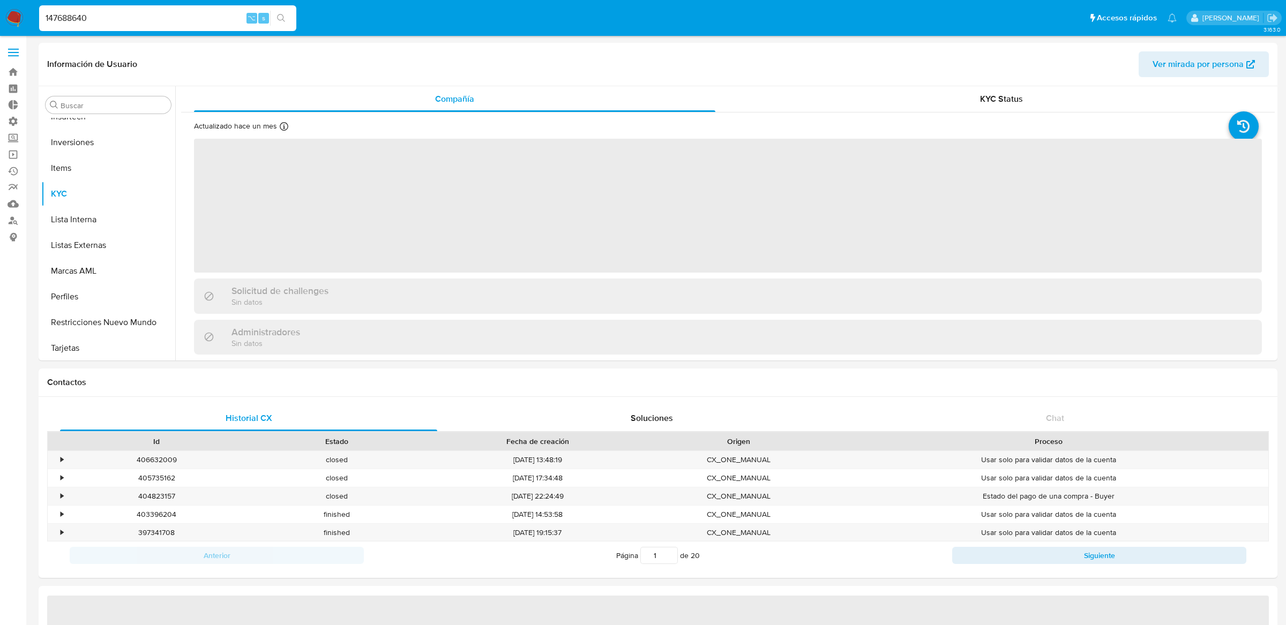
scroll to position [580, 0]
select select "10"
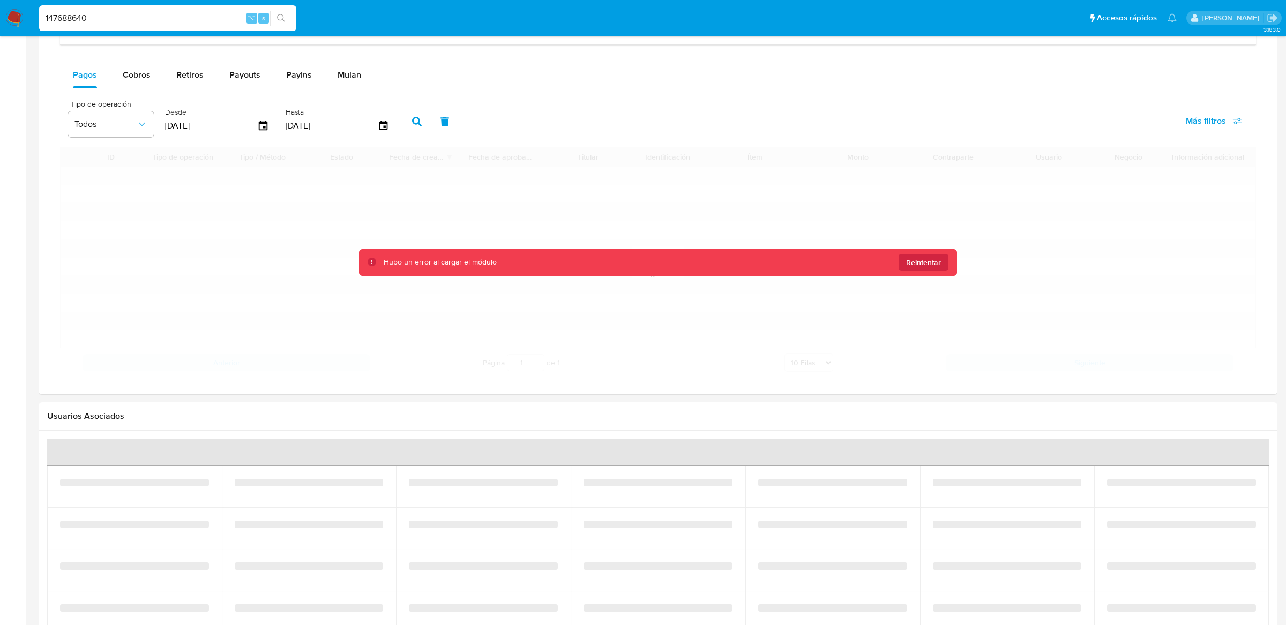
scroll to position [725, 0]
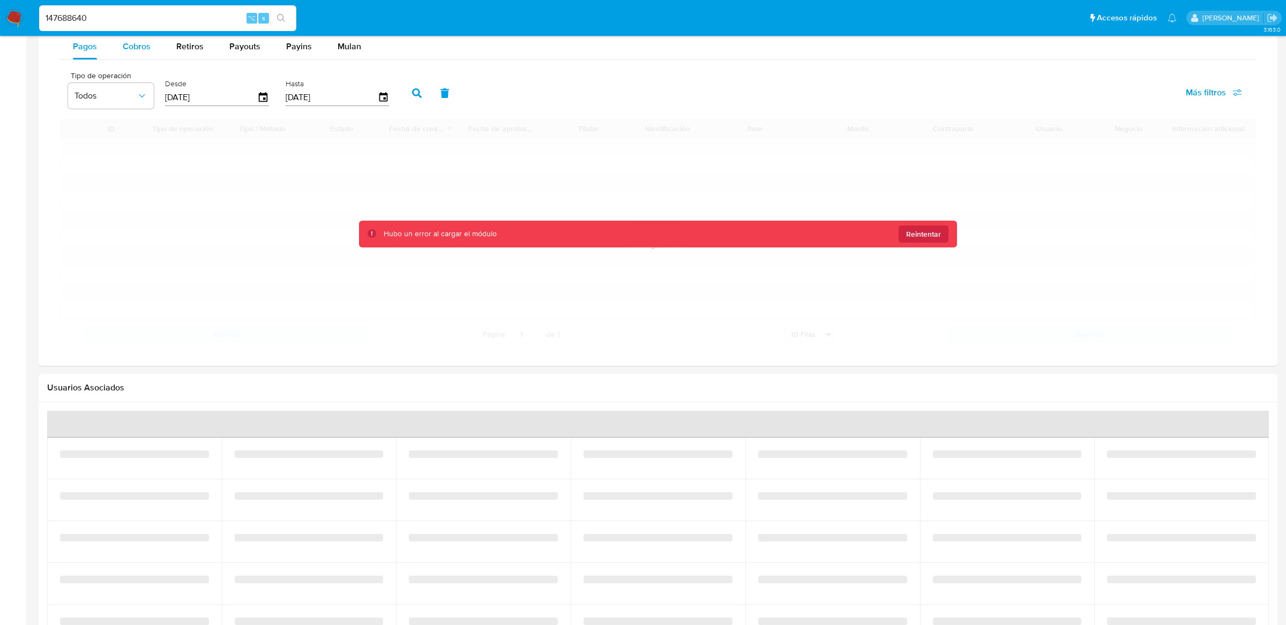
click at [145, 59] on div "Cobros" at bounding box center [137, 47] width 28 height 26
select select "10"
click at [93, 55] on div "Pagos" at bounding box center [85, 47] width 24 height 26
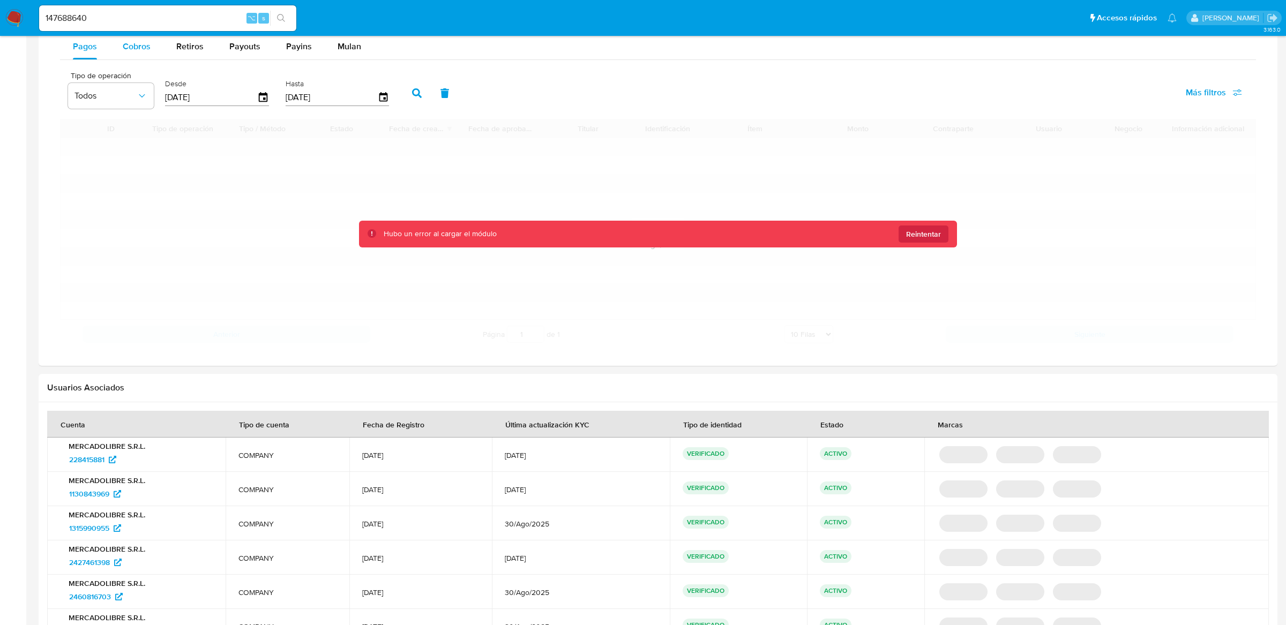
click at [125, 55] on div "Cobros" at bounding box center [137, 47] width 28 height 26
click at [78, 53] on span "Pagos" at bounding box center [85, 46] width 24 height 12
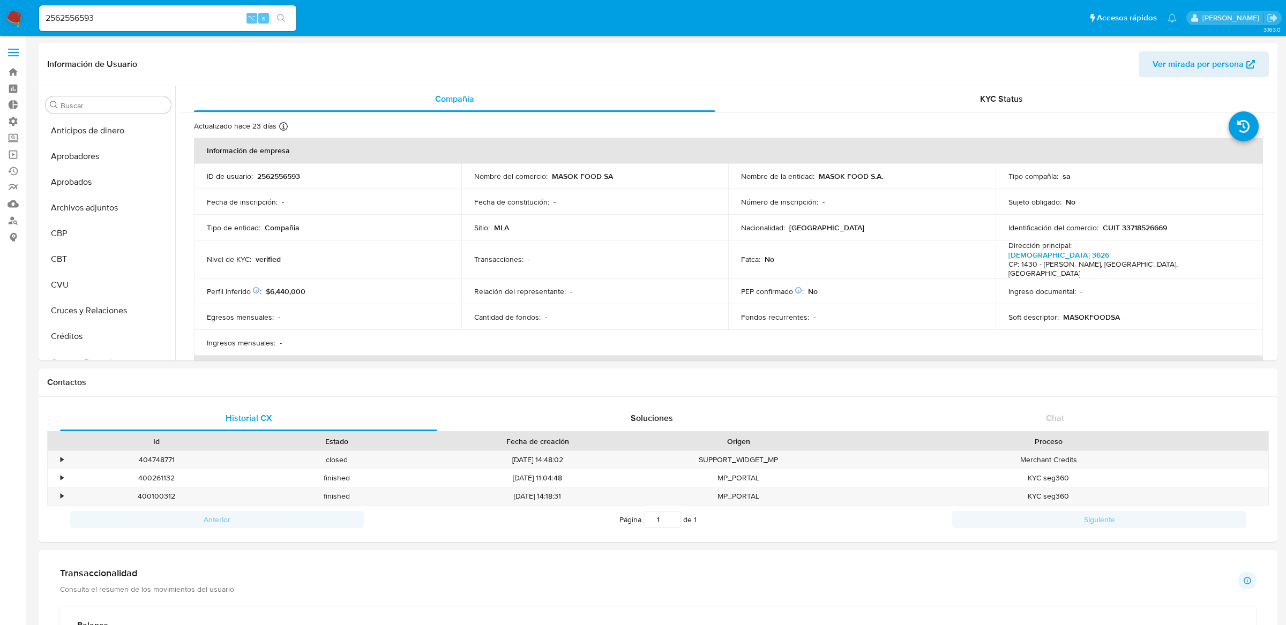
select select "10"
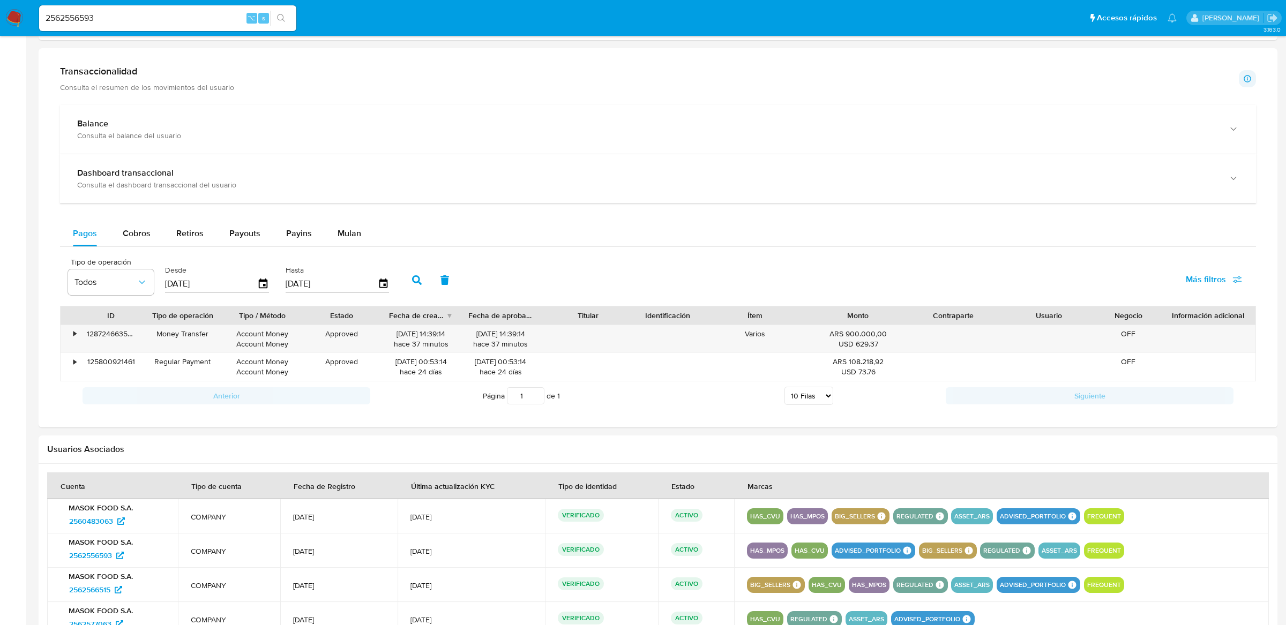
scroll to position [580, 0]
click at [143, 237] on span "Cobros" at bounding box center [137, 233] width 28 height 12
select select "10"
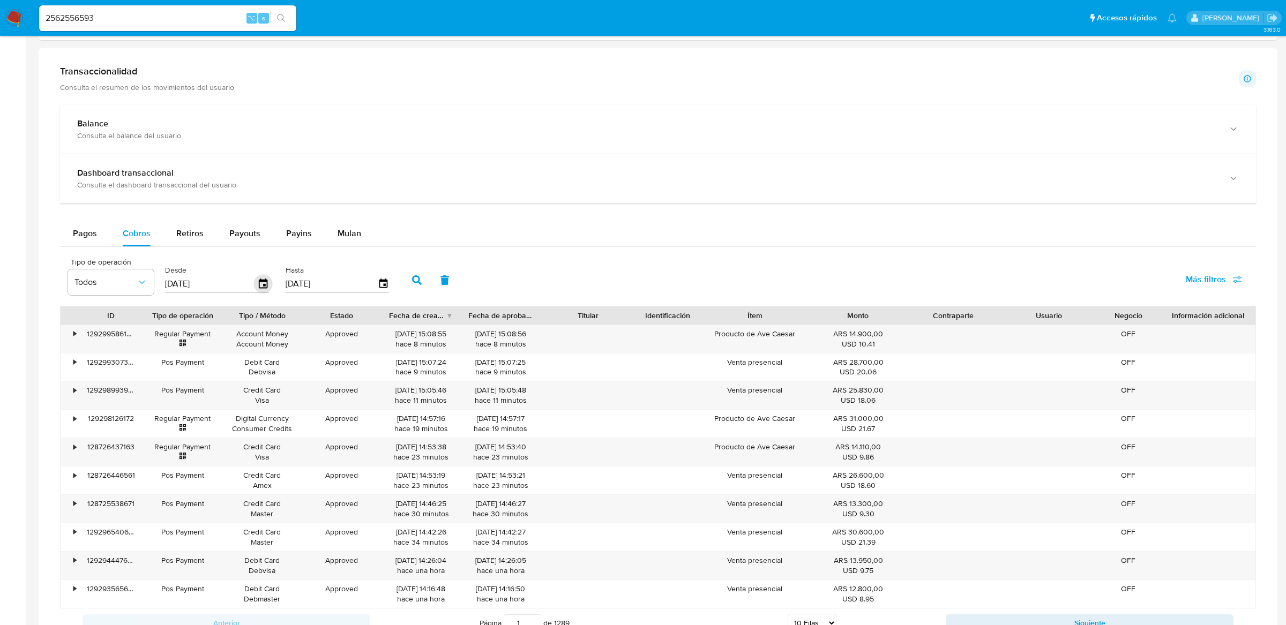
click at [255, 286] on icon "button" at bounding box center [263, 284] width 19 height 19
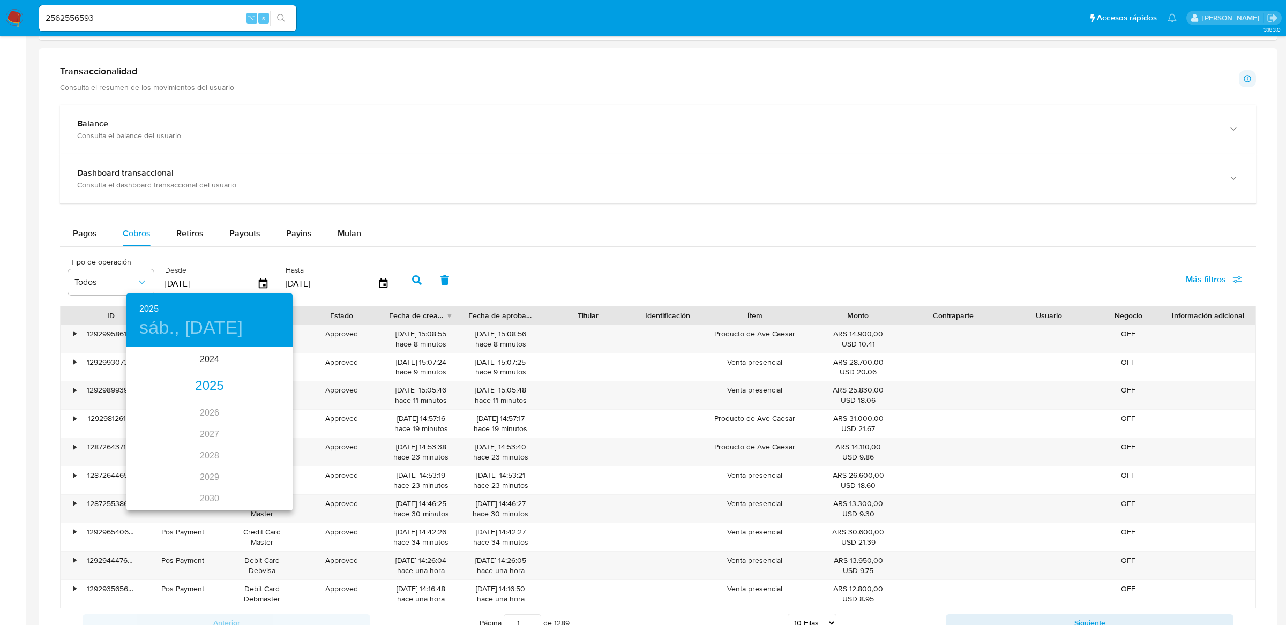
click at [207, 386] on div "2025" at bounding box center [209, 386] width 166 height 21
click at [215, 445] on div "ago." at bounding box center [209, 449] width 55 height 40
click at [187, 482] on p "27" at bounding box center [188, 481] width 9 height 11
type input "27/08/2025"
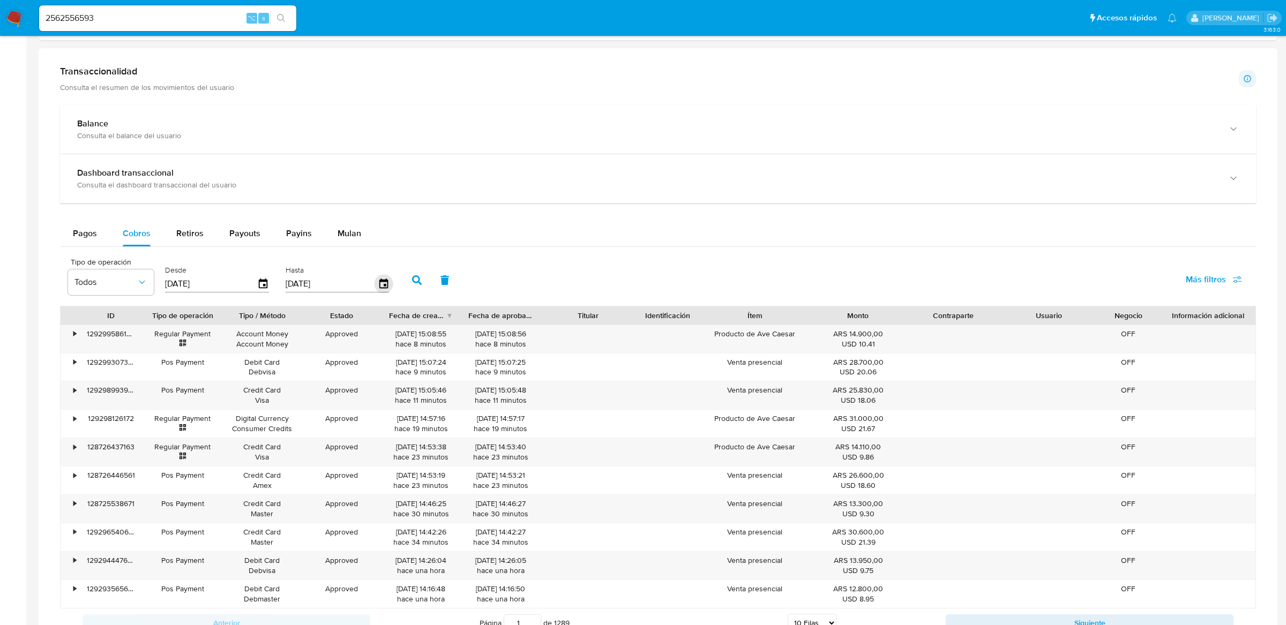
click at [379, 282] on icon "button" at bounding box center [383, 284] width 9 height 10
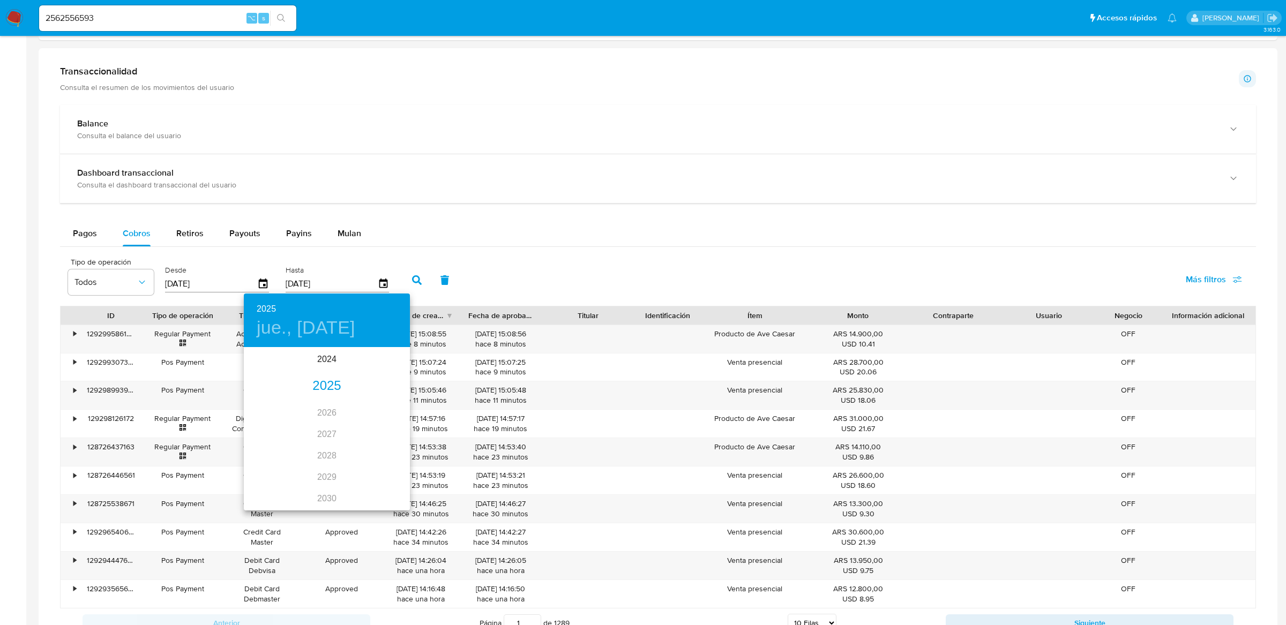
click at [321, 376] on div "2025" at bounding box center [327, 386] width 166 height 21
click at [326, 456] on div "ago." at bounding box center [326, 449] width 55 height 40
click at [302, 484] on p "27" at bounding box center [305, 481] width 9 height 11
type input "27/08/2025"
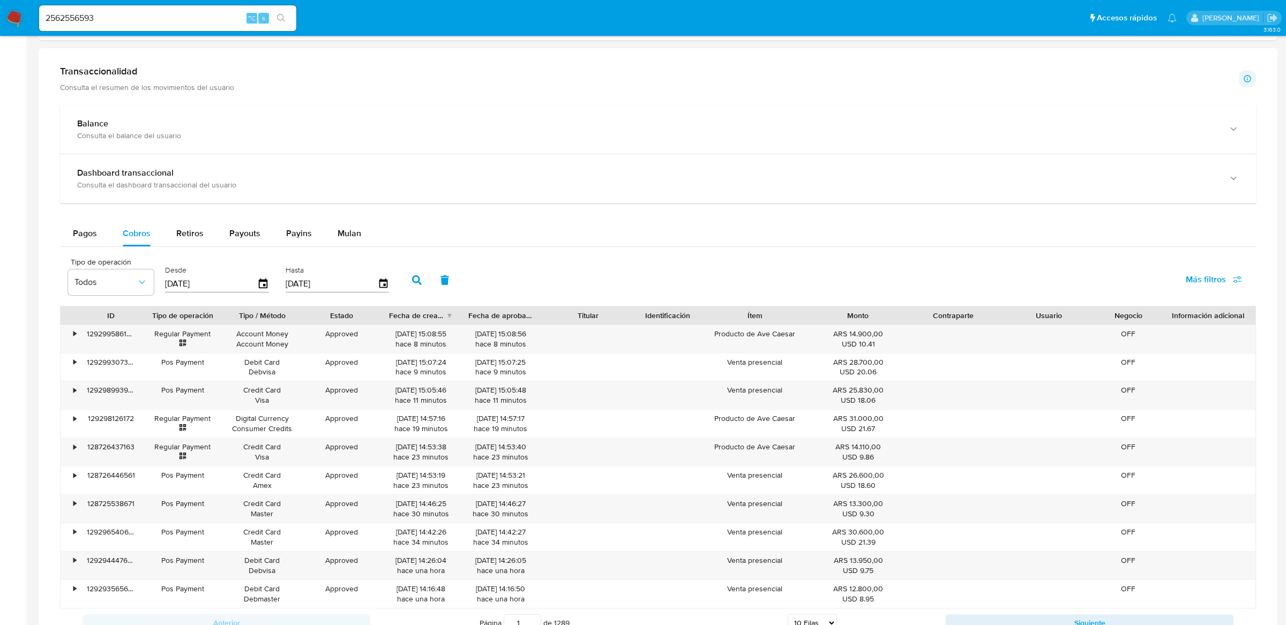
click at [412, 285] on icon "button" at bounding box center [417, 280] width 10 height 10
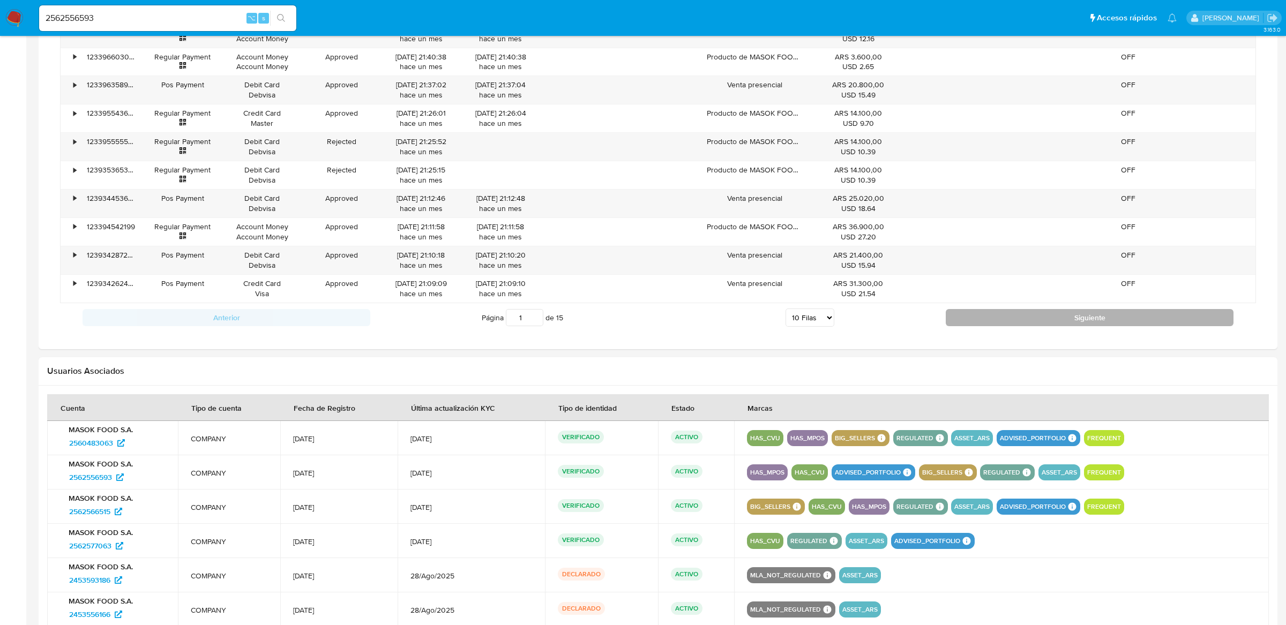
click at [1057, 325] on button "Siguiente" at bounding box center [1090, 317] width 288 height 17
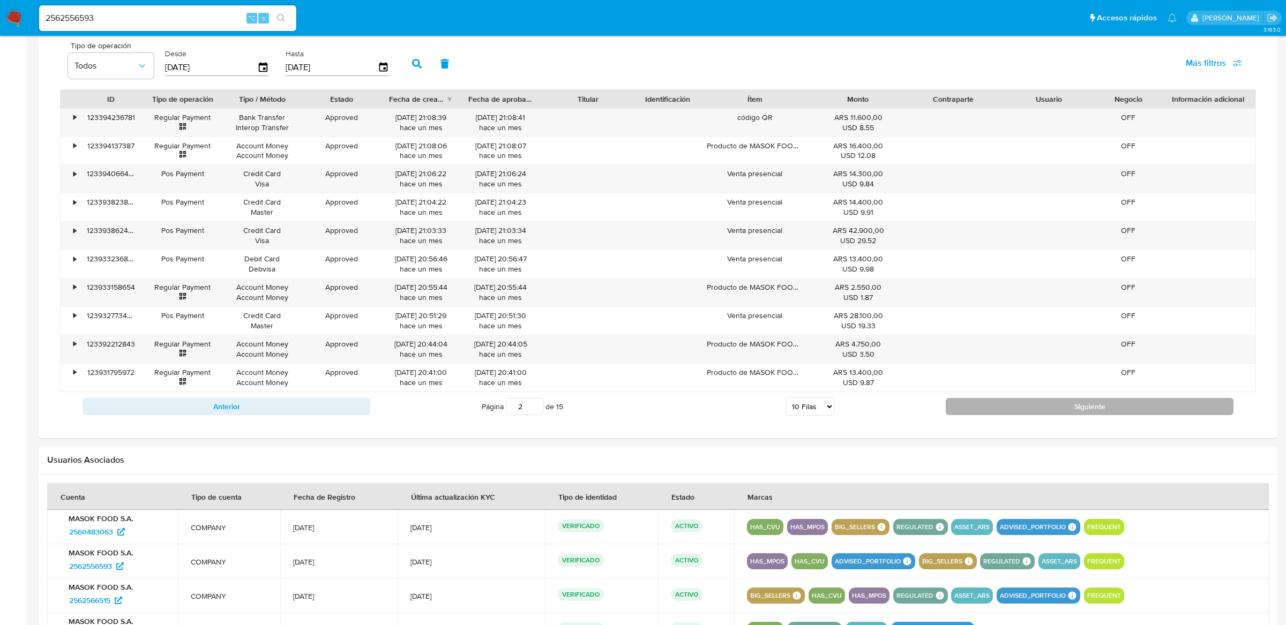
scroll to position [711, 0]
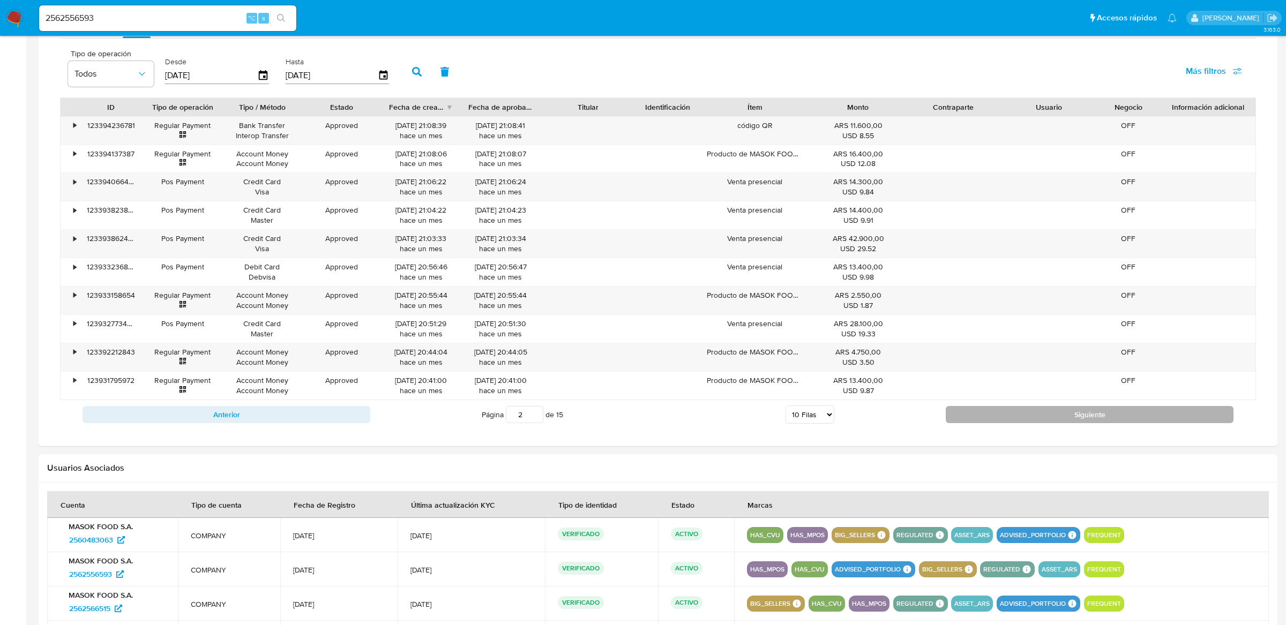
click at [998, 416] on button "Siguiente" at bounding box center [1090, 414] width 288 height 17
click at [997, 423] on button "Siguiente" at bounding box center [1090, 414] width 288 height 17
click at [986, 416] on button "Siguiente" at bounding box center [1090, 414] width 288 height 17
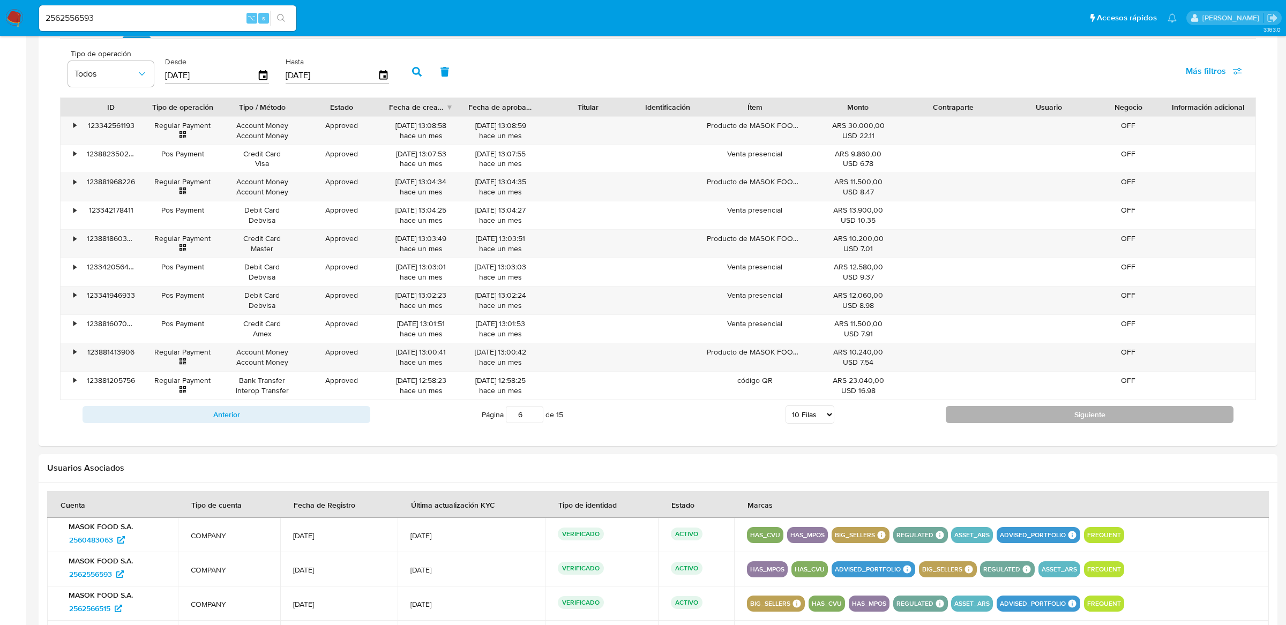
type input "7"
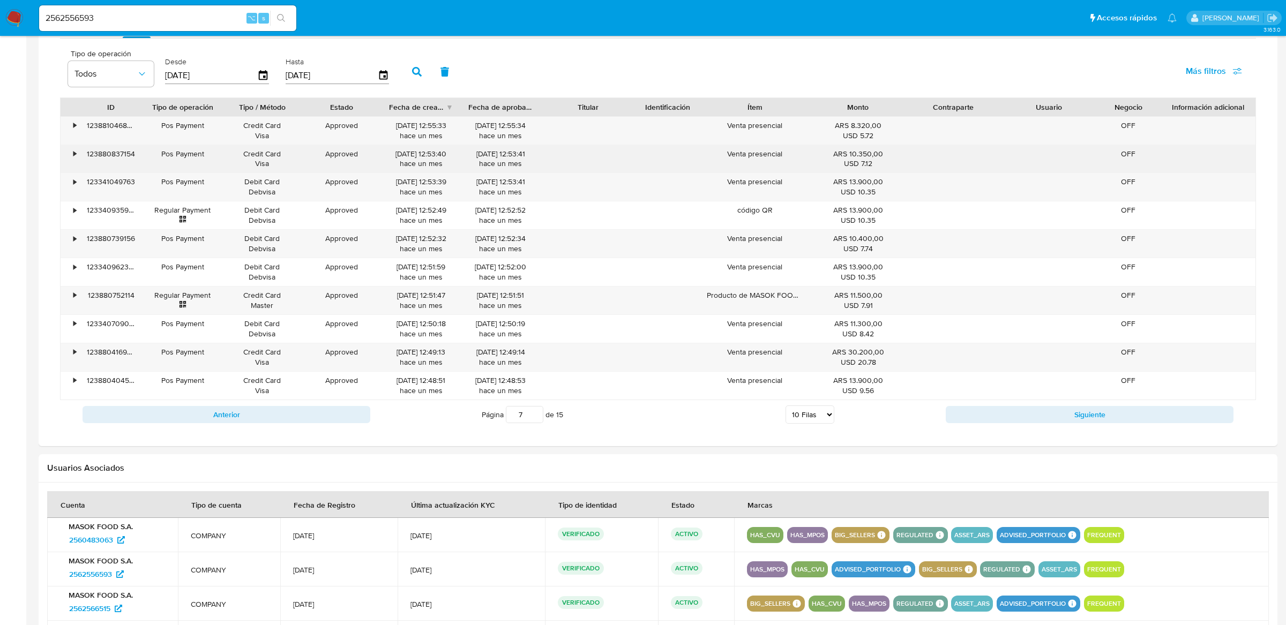
click at [74, 162] on div "•" at bounding box center [70, 159] width 19 height 28
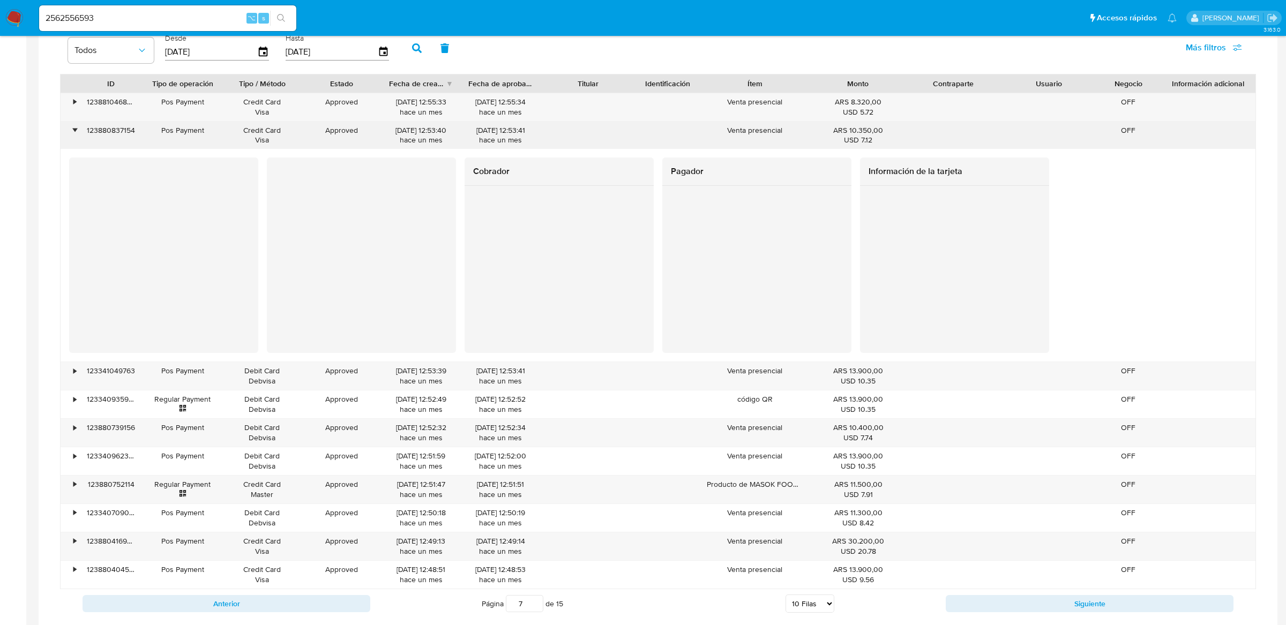
scroll to position [738, 0]
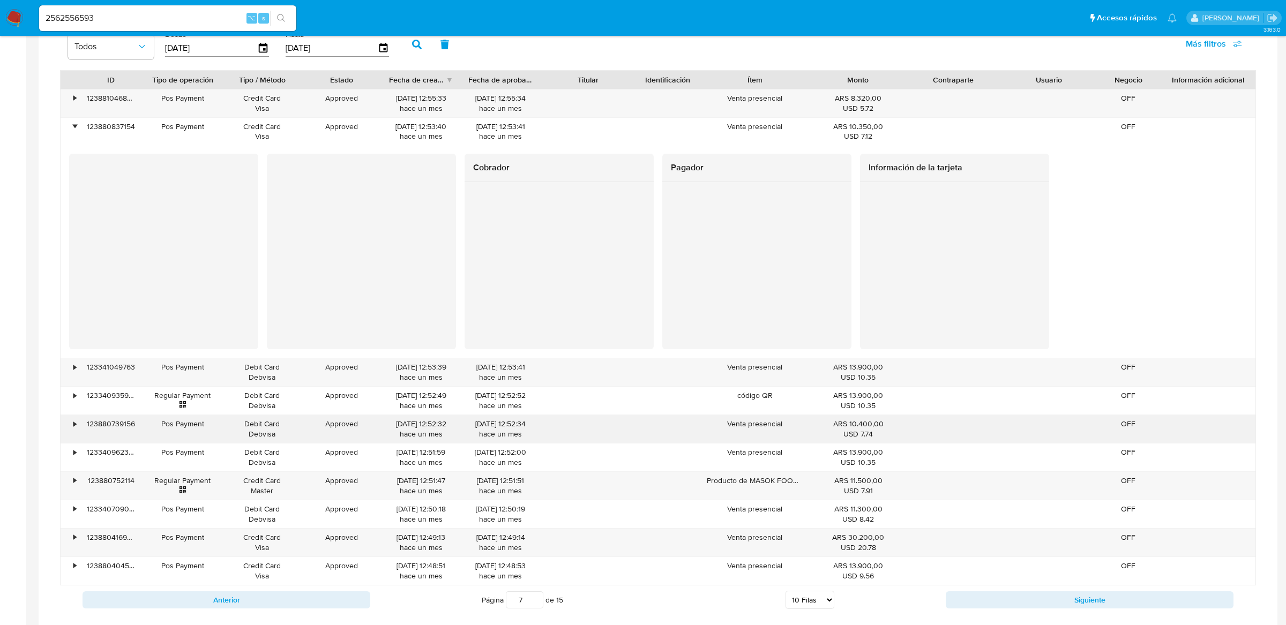
click at [771, 432] on div "Venta presencial" at bounding box center [754, 429] width 111 height 28
click at [74, 428] on div "•" at bounding box center [74, 424] width 3 height 10
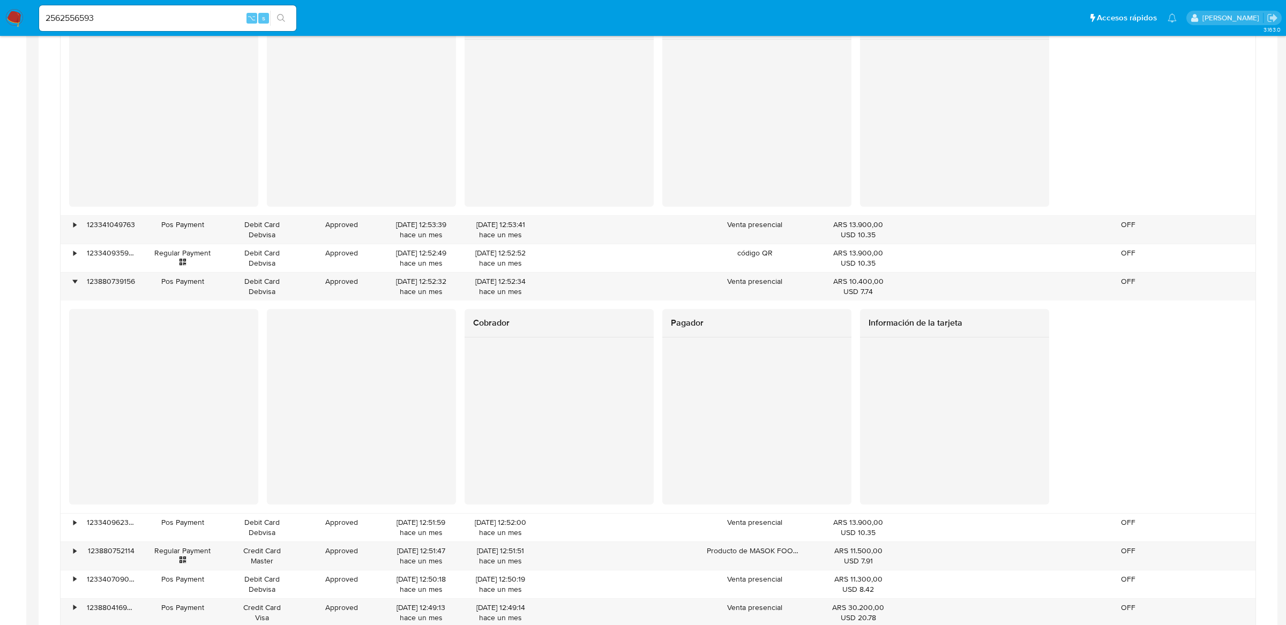
scroll to position [899, 0]
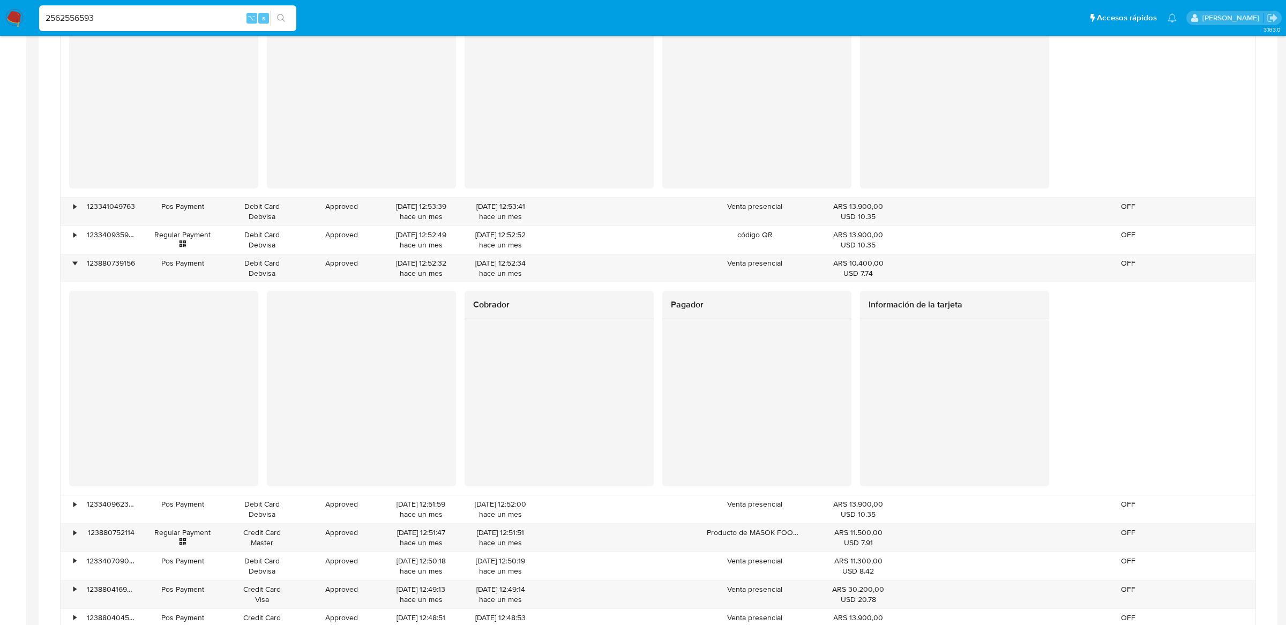
click at [210, 17] on input "2562556593" at bounding box center [167, 18] width 257 height 14
type input "ericmalcangi"
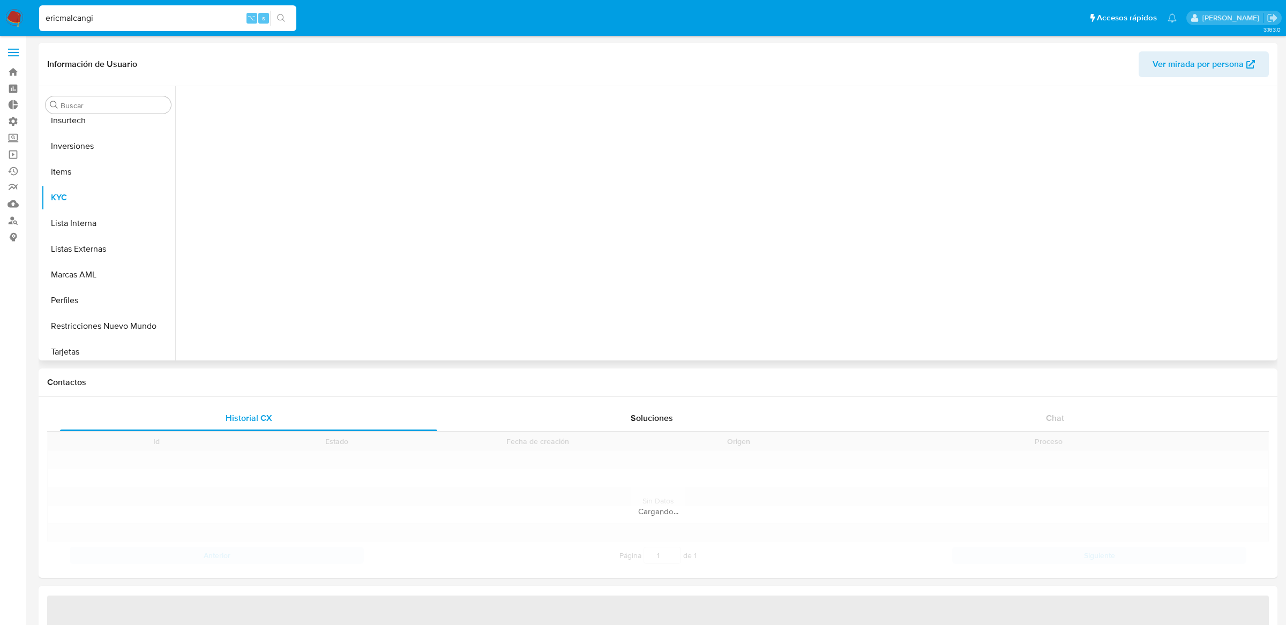
scroll to position [580, 0]
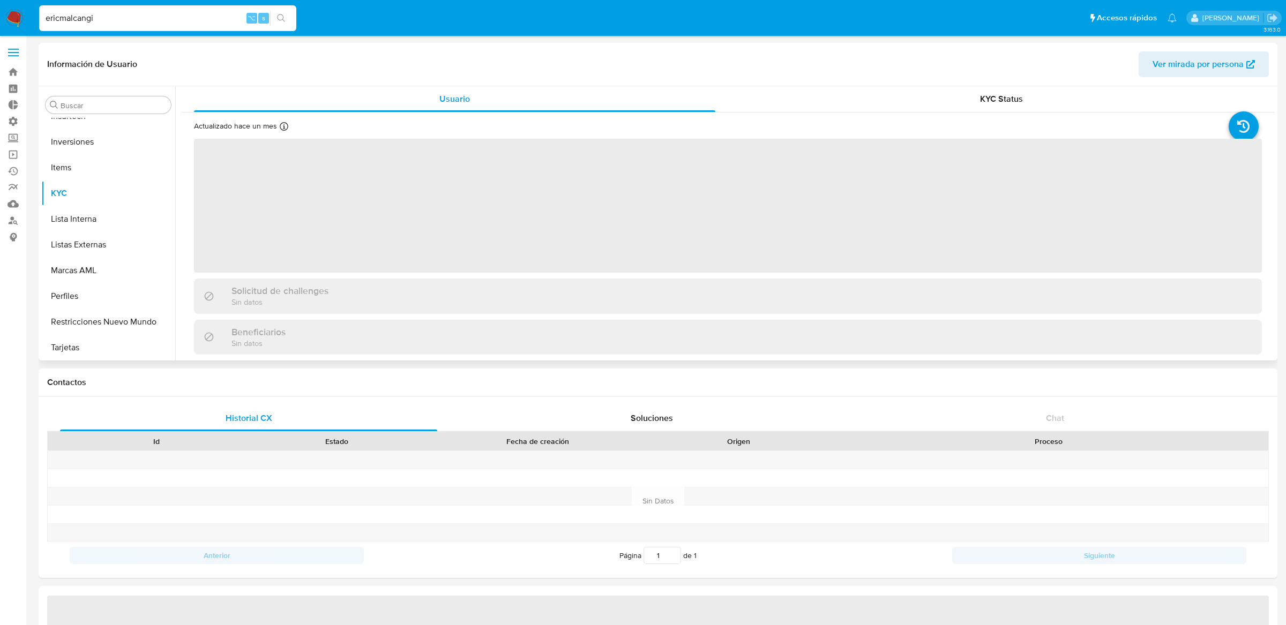
select select "10"
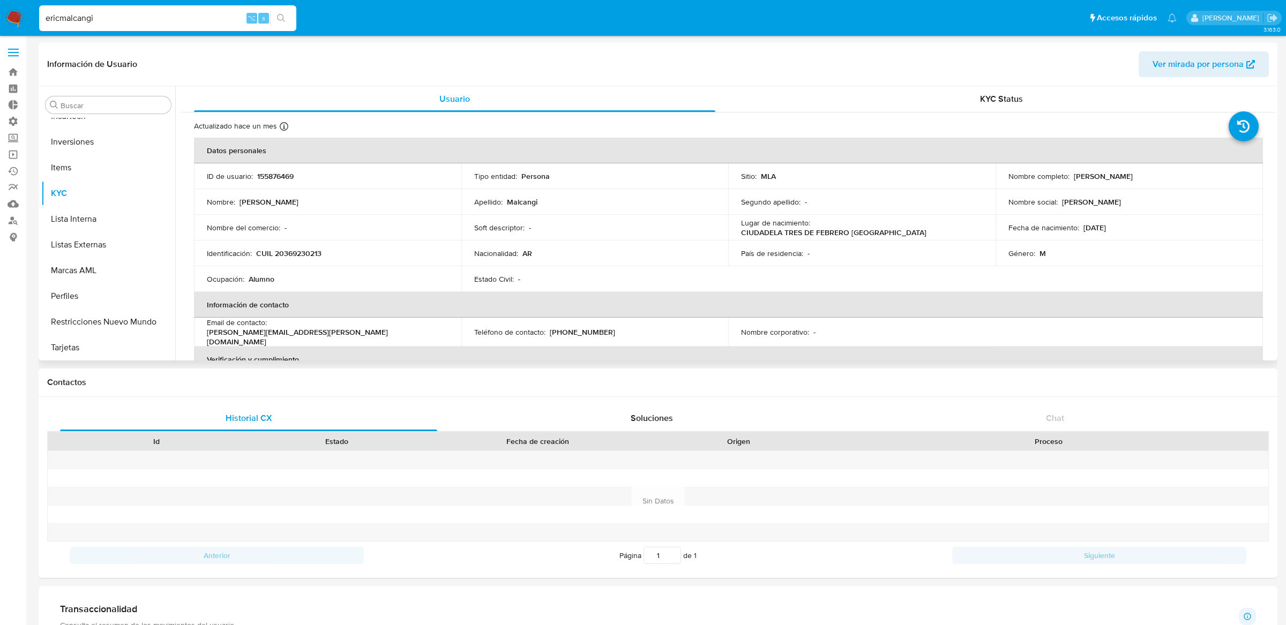
click at [289, 172] on p "155876469" at bounding box center [275, 177] width 36 height 10
copy p "155876469"
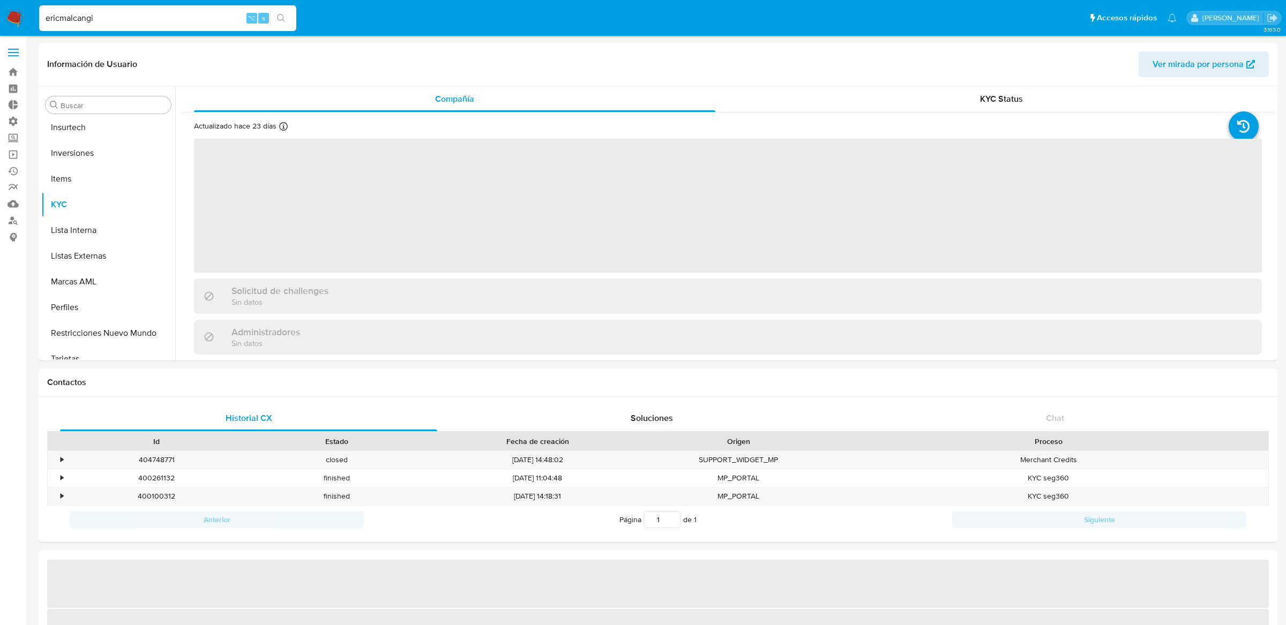
scroll to position [580, 0]
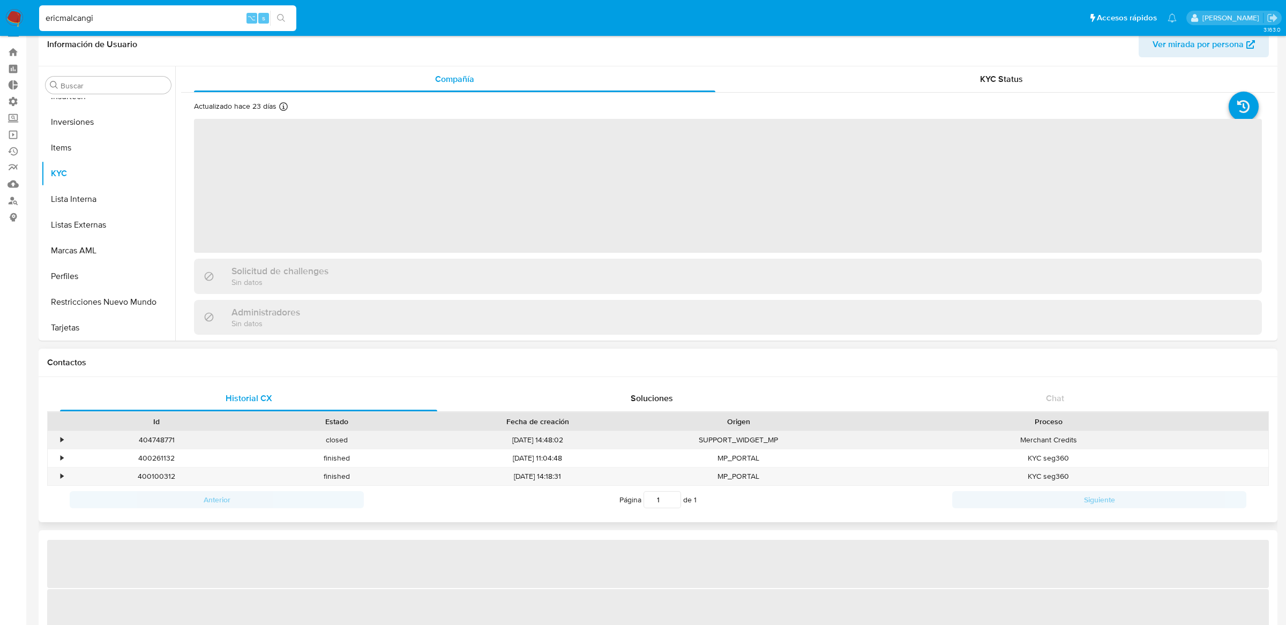
select select "10"
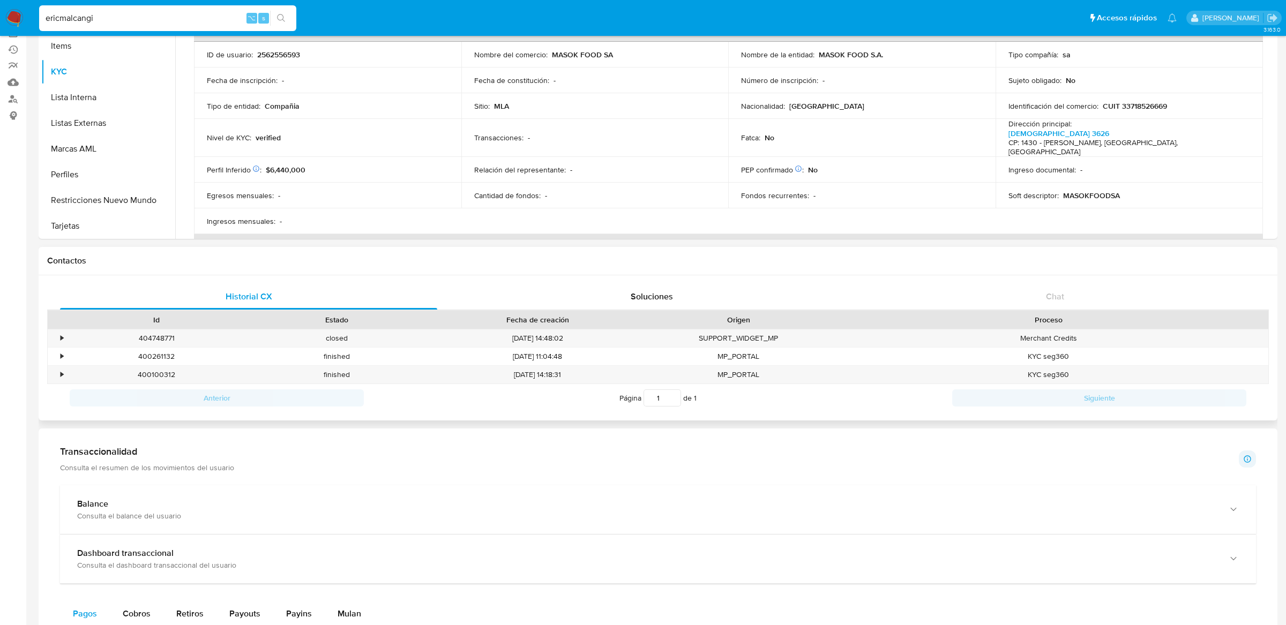
scroll to position [0, 0]
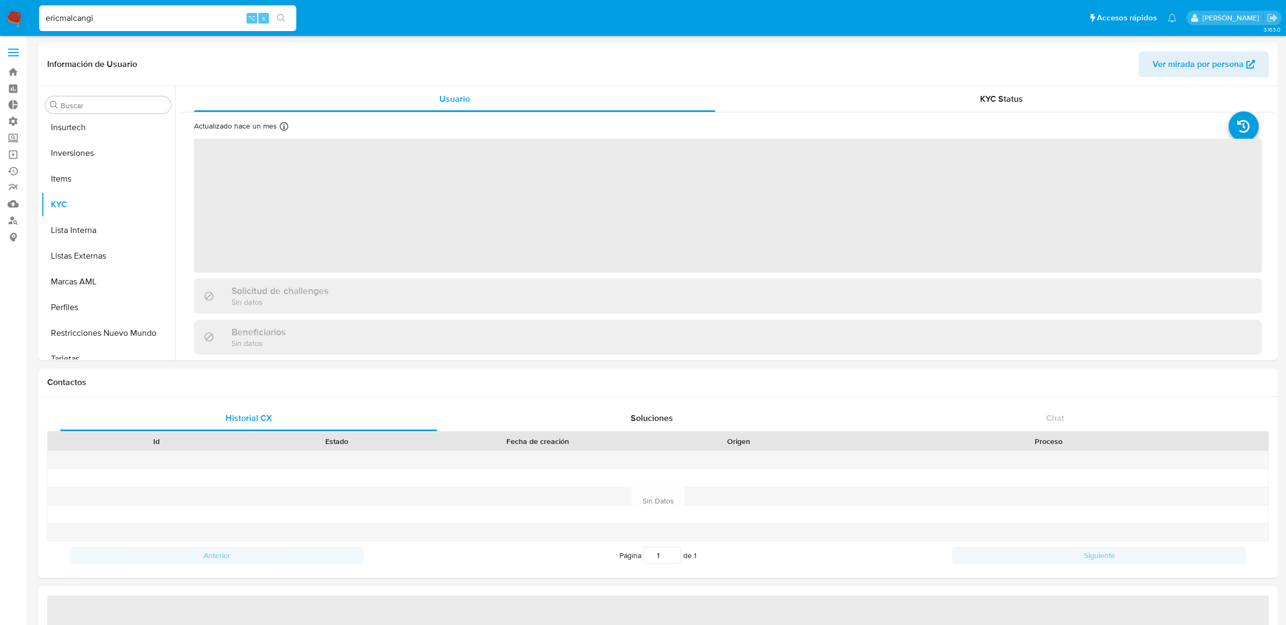
scroll to position [580, 0]
select select "10"
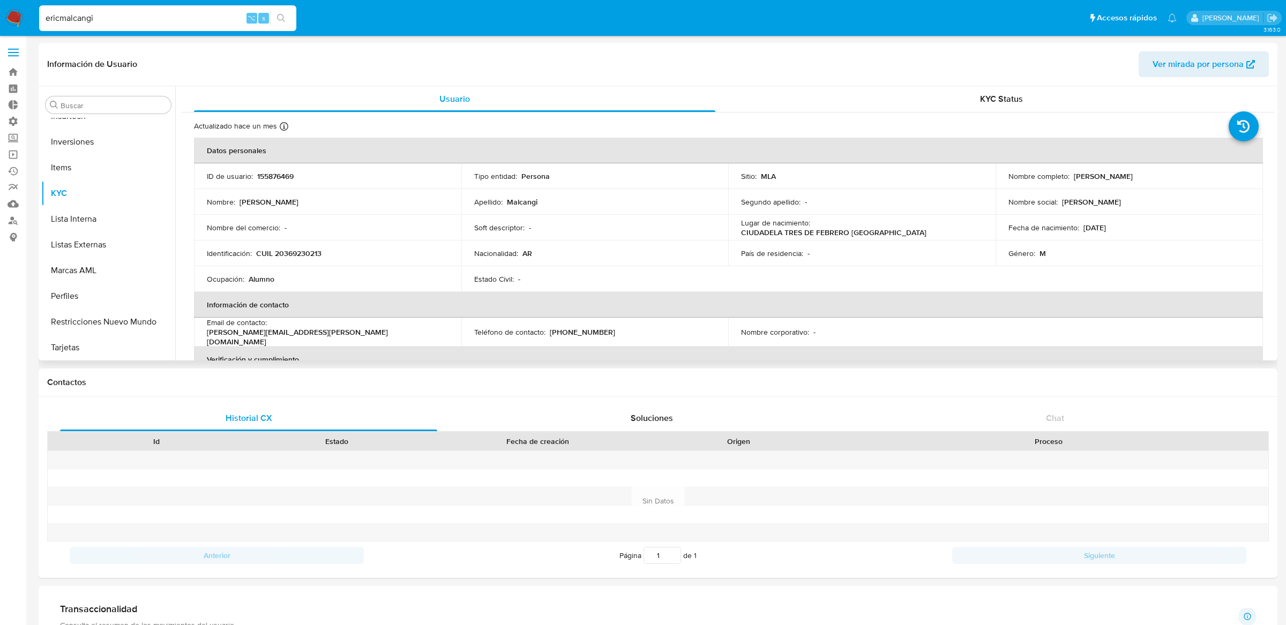
click at [292, 175] on p "155876469" at bounding box center [275, 177] width 36 height 10
click at [276, 178] on p "155876469" at bounding box center [275, 177] width 36 height 10
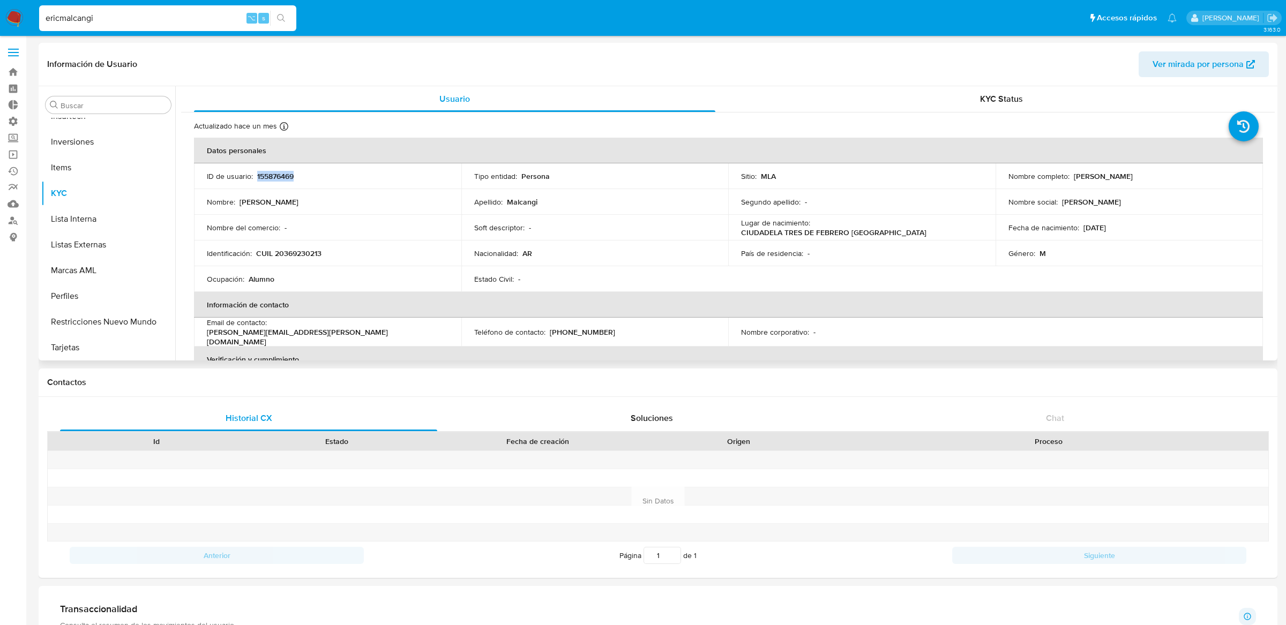
click at [276, 178] on p "155876469" at bounding box center [275, 177] width 36 height 10
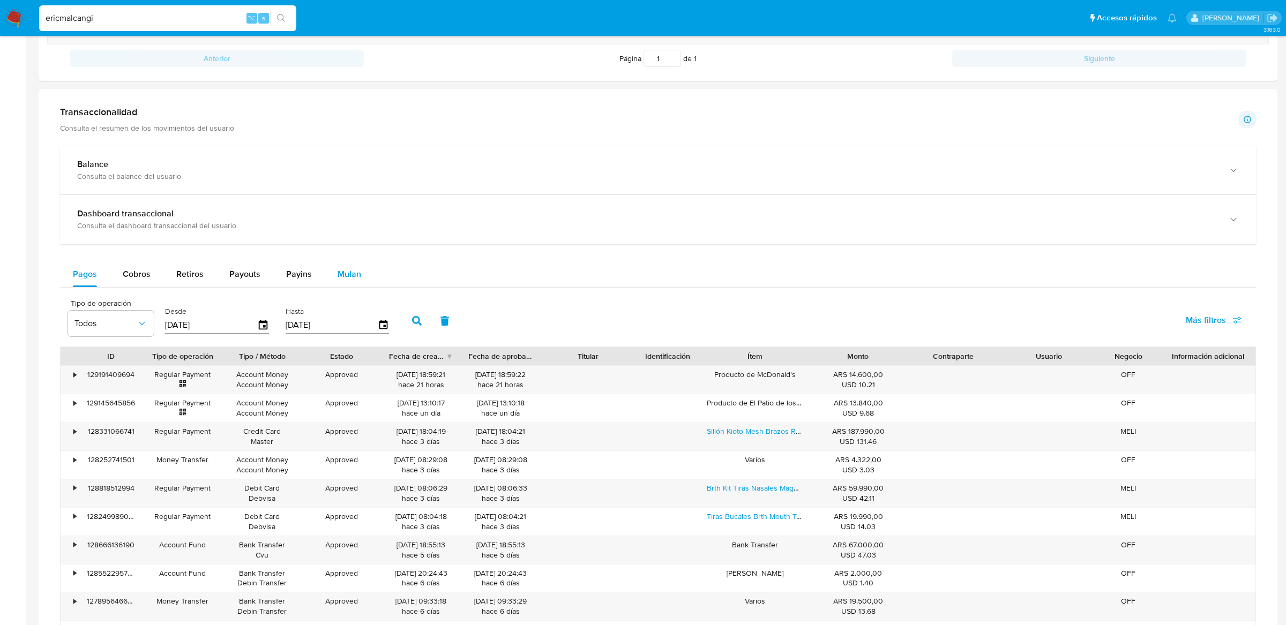
scroll to position [0, 0]
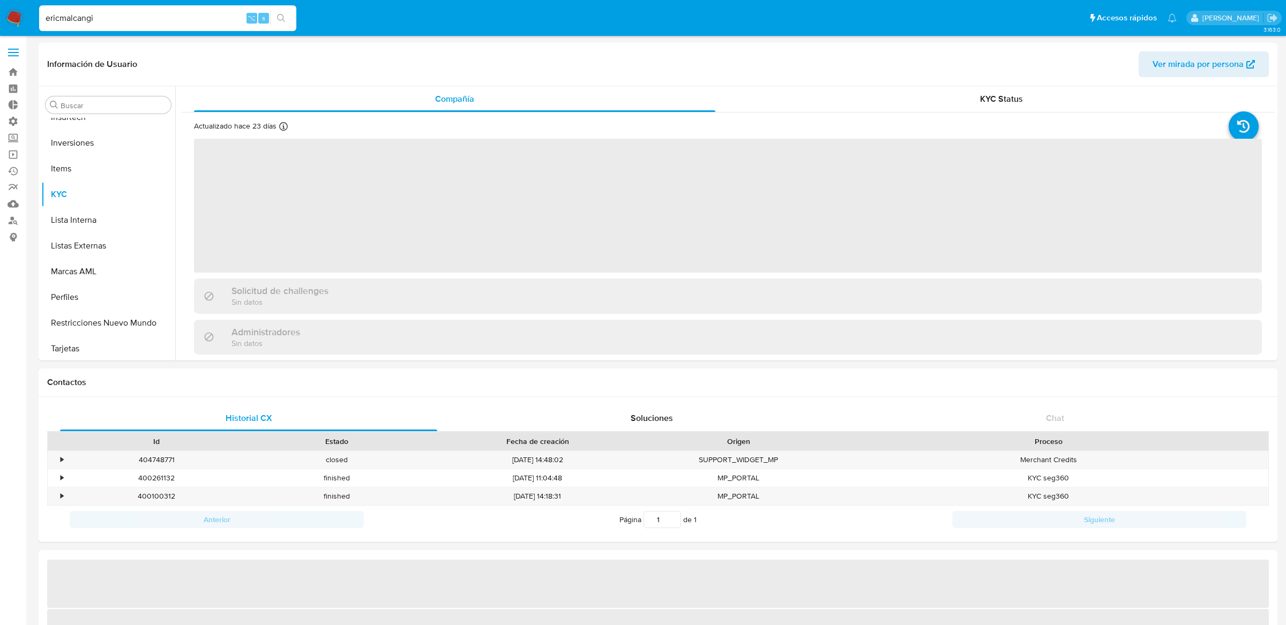
scroll to position [580, 0]
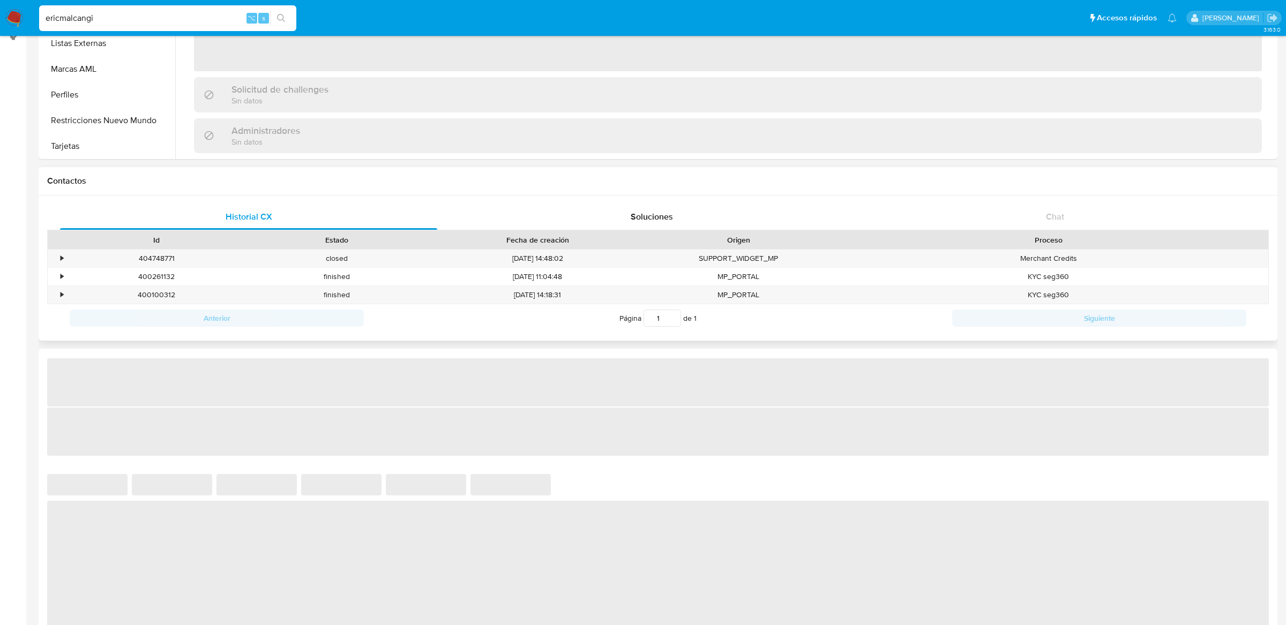
select select "10"
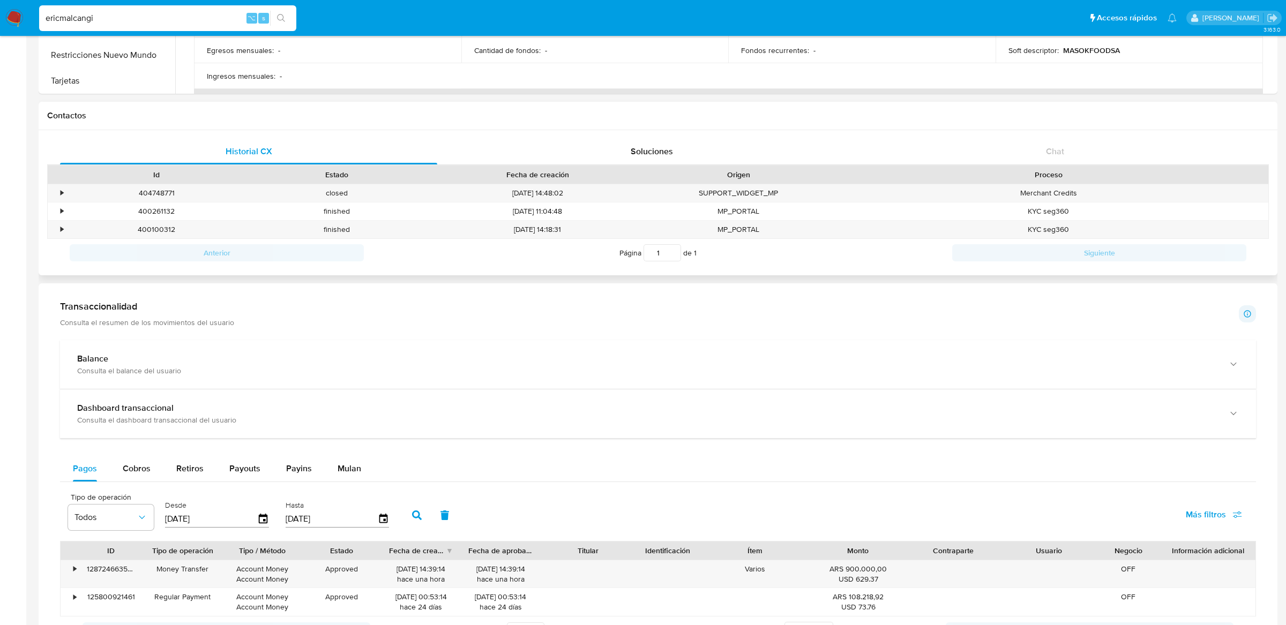
scroll to position [268, 0]
click at [144, 461] on span "Cobros" at bounding box center [137, 467] width 28 height 12
select select "10"
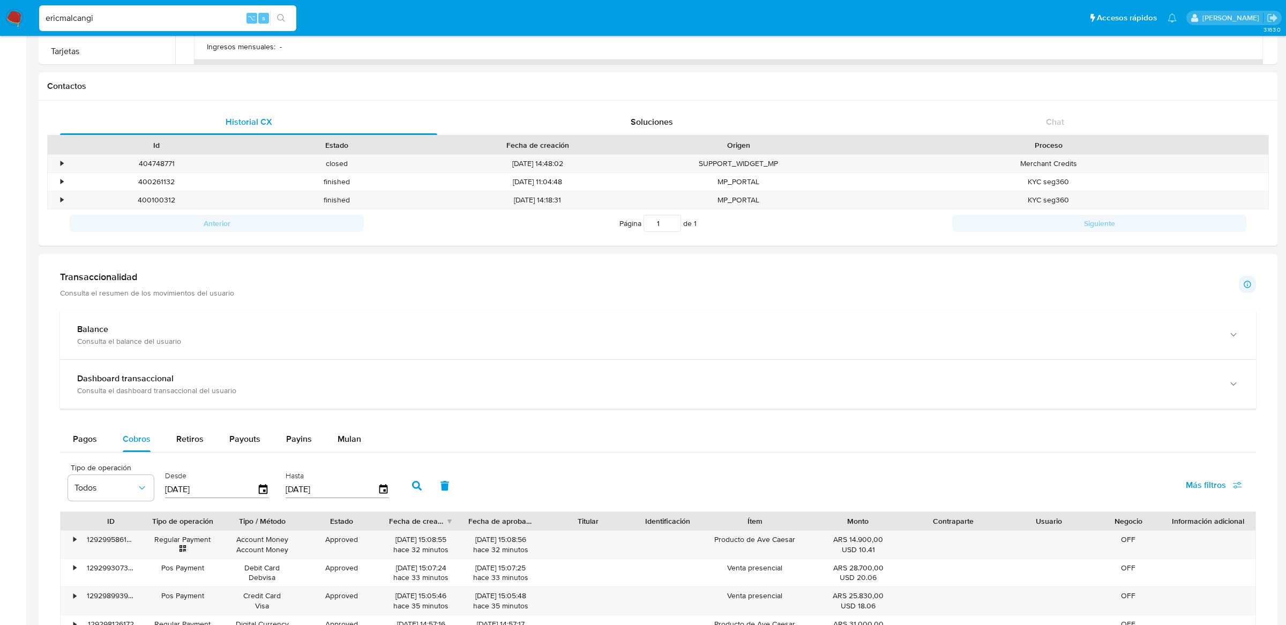
scroll to position [272, 0]
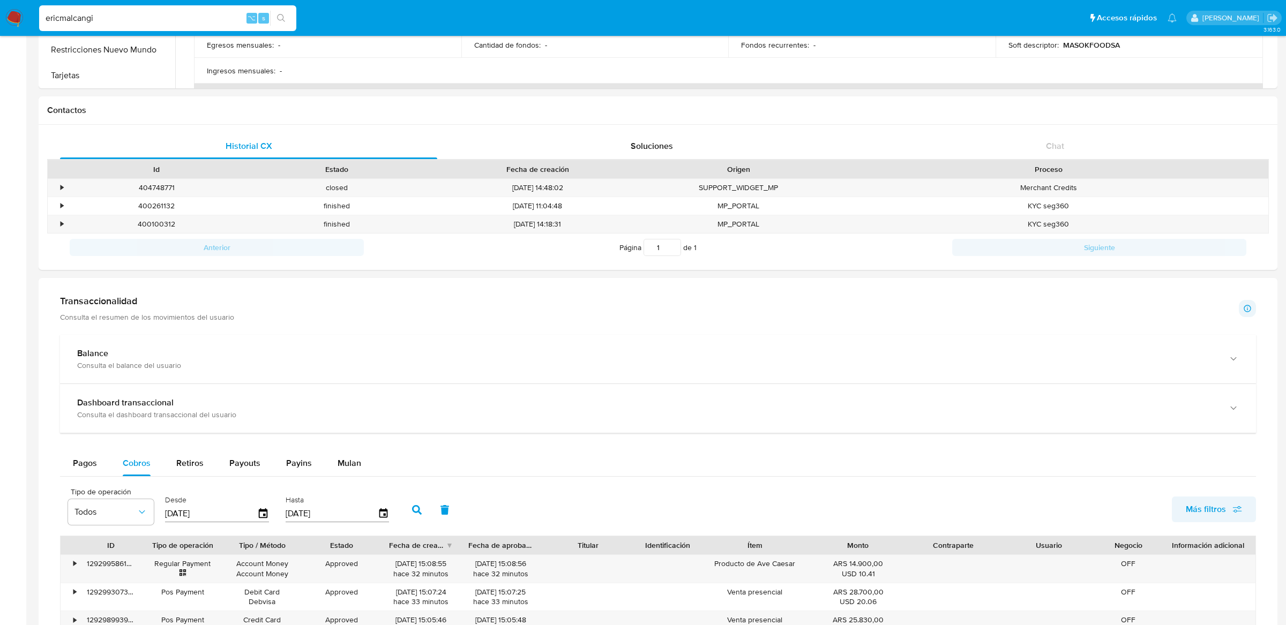
click at [1195, 514] on span "Más filtros" at bounding box center [1206, 510] width 40 height 26
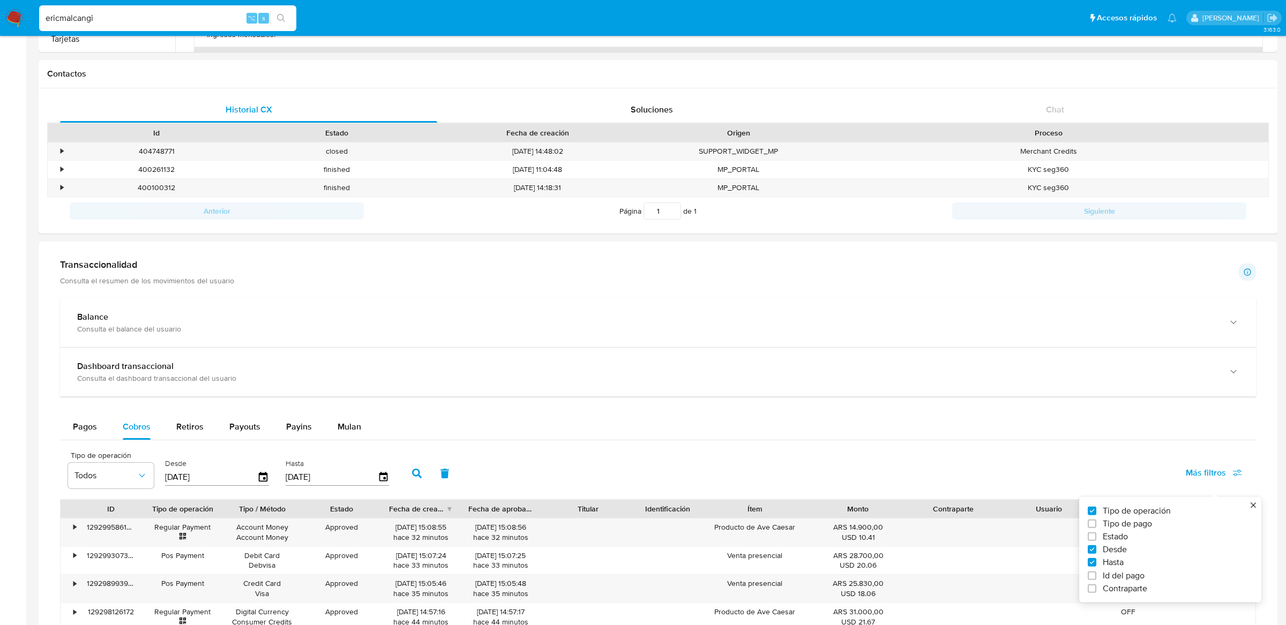
scroll to position [311, 0]
click at [1128, 572] on span "Id del pago" at bounding box center [1124, 573] width 42 height 11
click at [1097, 572] on input "Id del pago" at bounding box center [1092, 573] width 9 height 9
checkbox input "true"
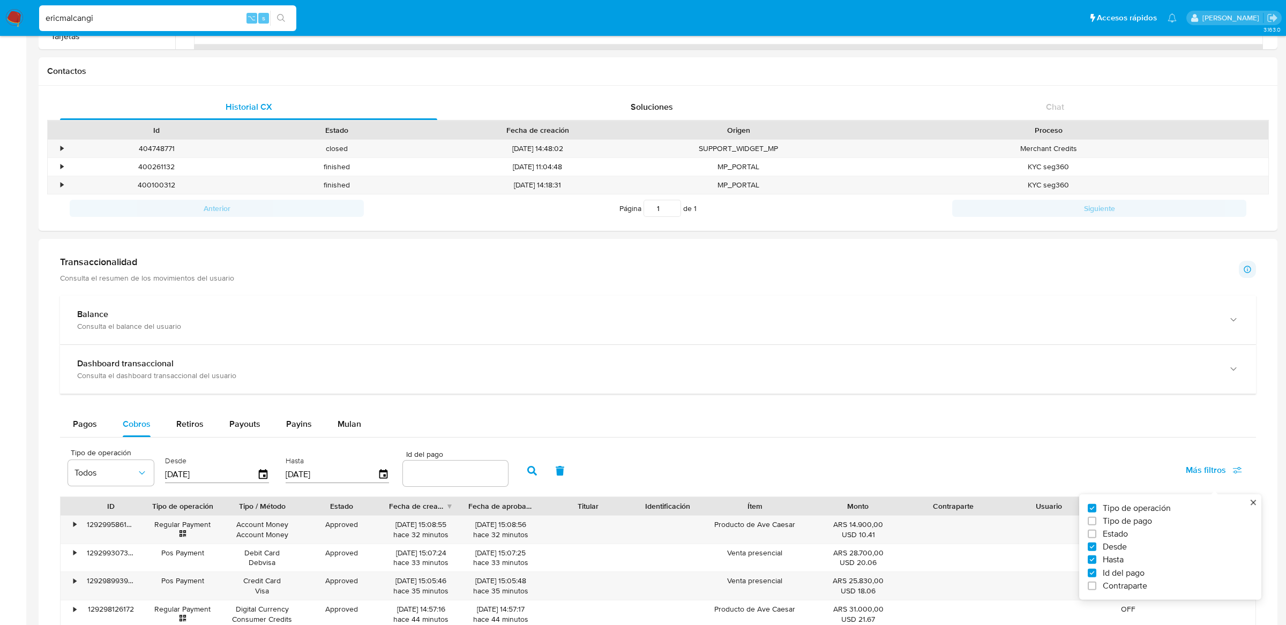
click at [442, 475] on input "number" at bounding box center [455, 474] width 105 height 14
paste input "123878676496"
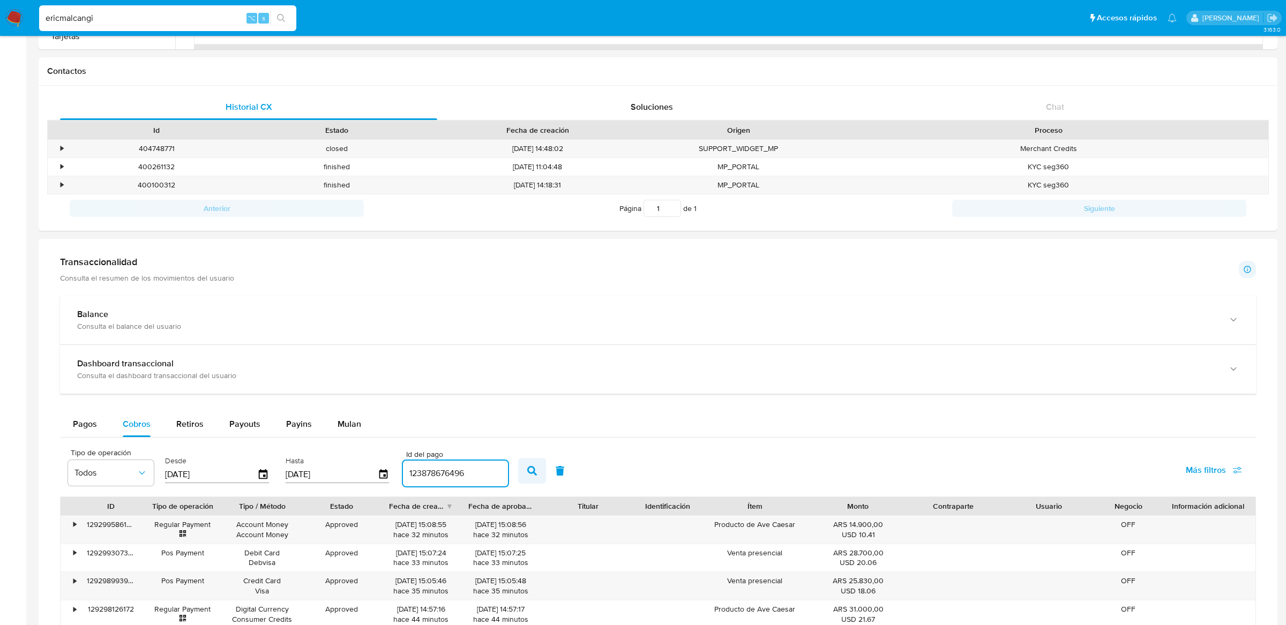
type input "123878676496"
click at [527, 474] on icon "button" at bounding box center [532, 471] width 10 height 10
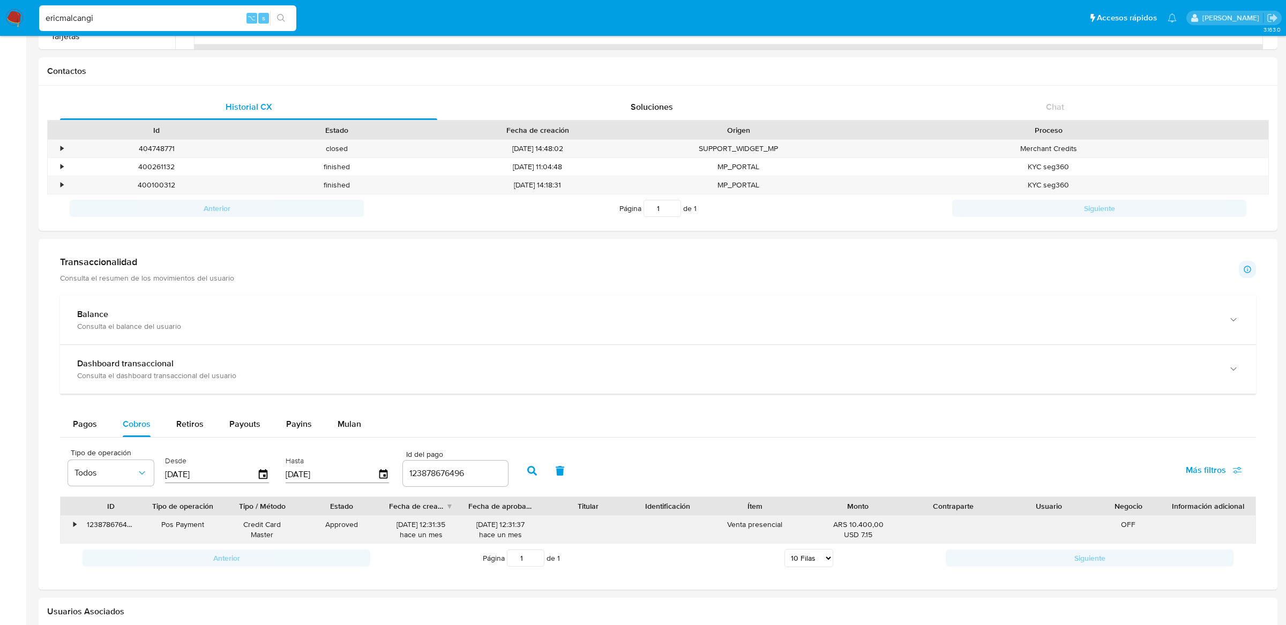
click at [69, 528] on div "•" at bounding box center [70, 530] width 19 height 28
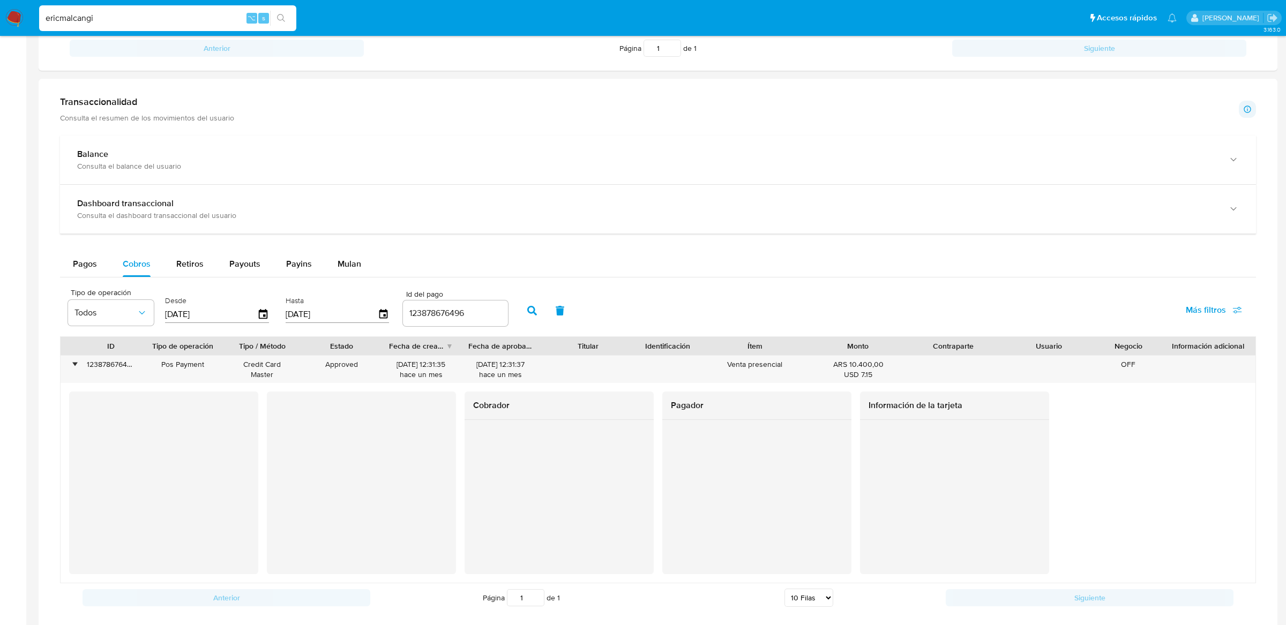
scroll to position [475, 0]
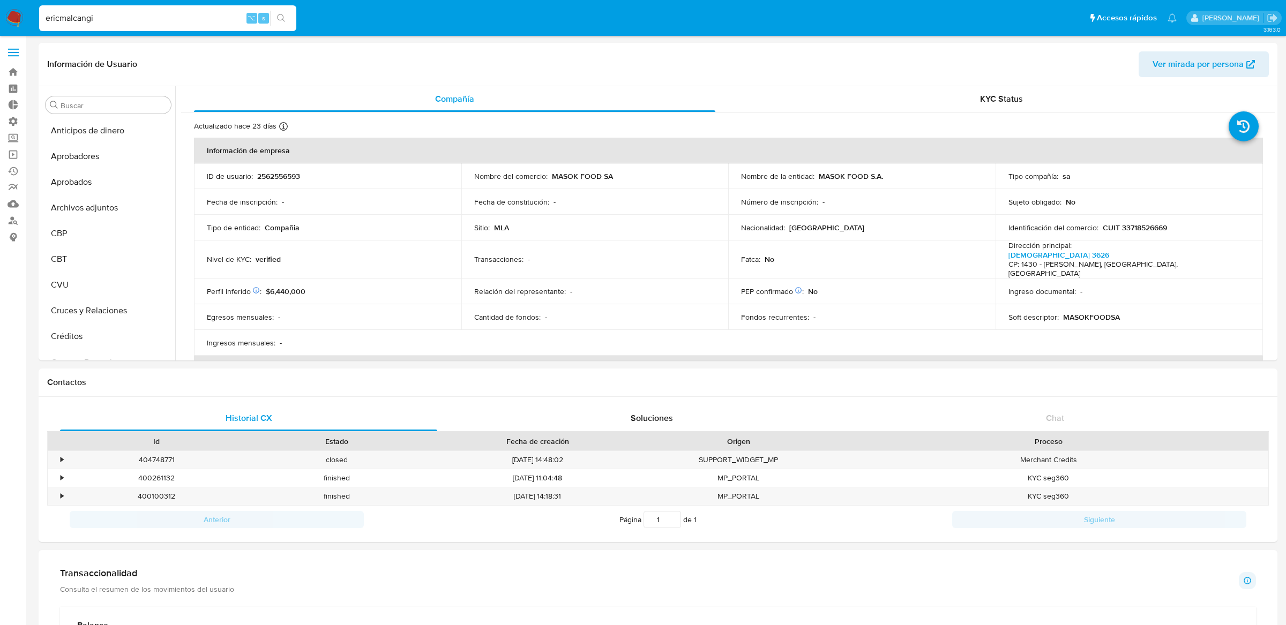
select select "10"
